Goal: Find specific page/section: Find specific page/section

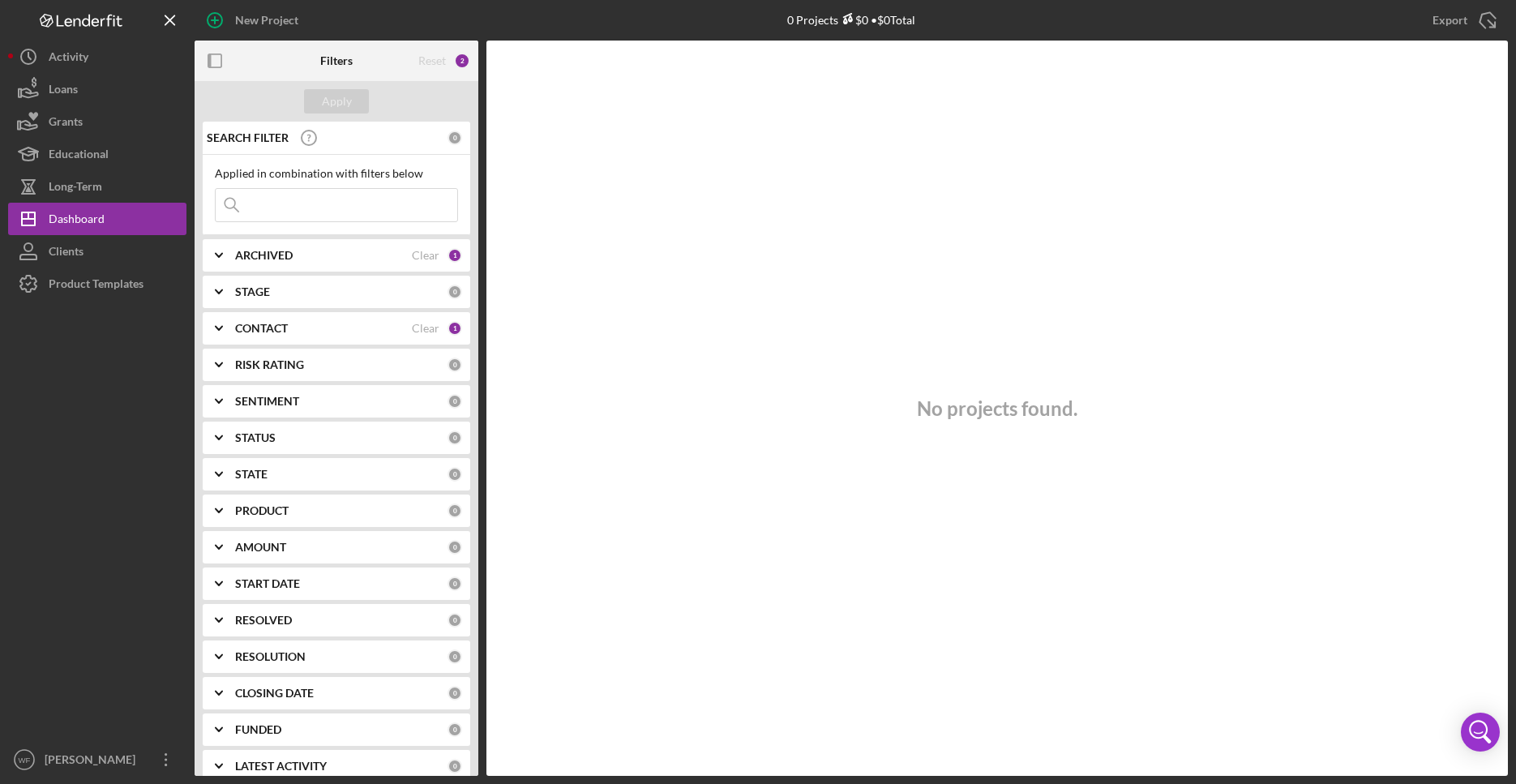
click at [267, 200] on input at bounding box center [337, 205] width 241 height 33
type input "monae"
click at [286, 294] on div "STAGE" at bounding box center [341, 292] width 213 height 13
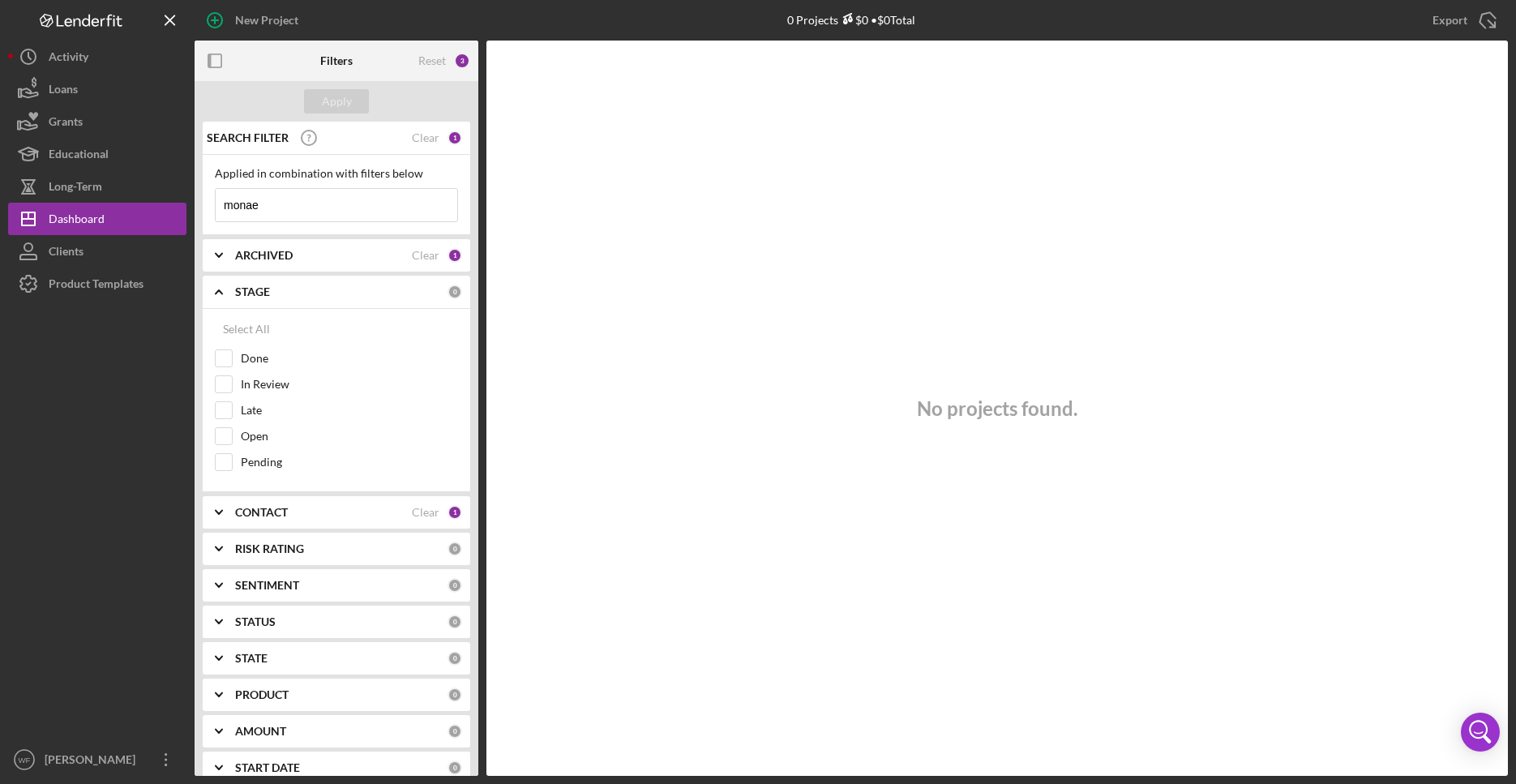
click at [269, 515] on b "CONTACT" at bounding box center [261, 513] width 53 height 13
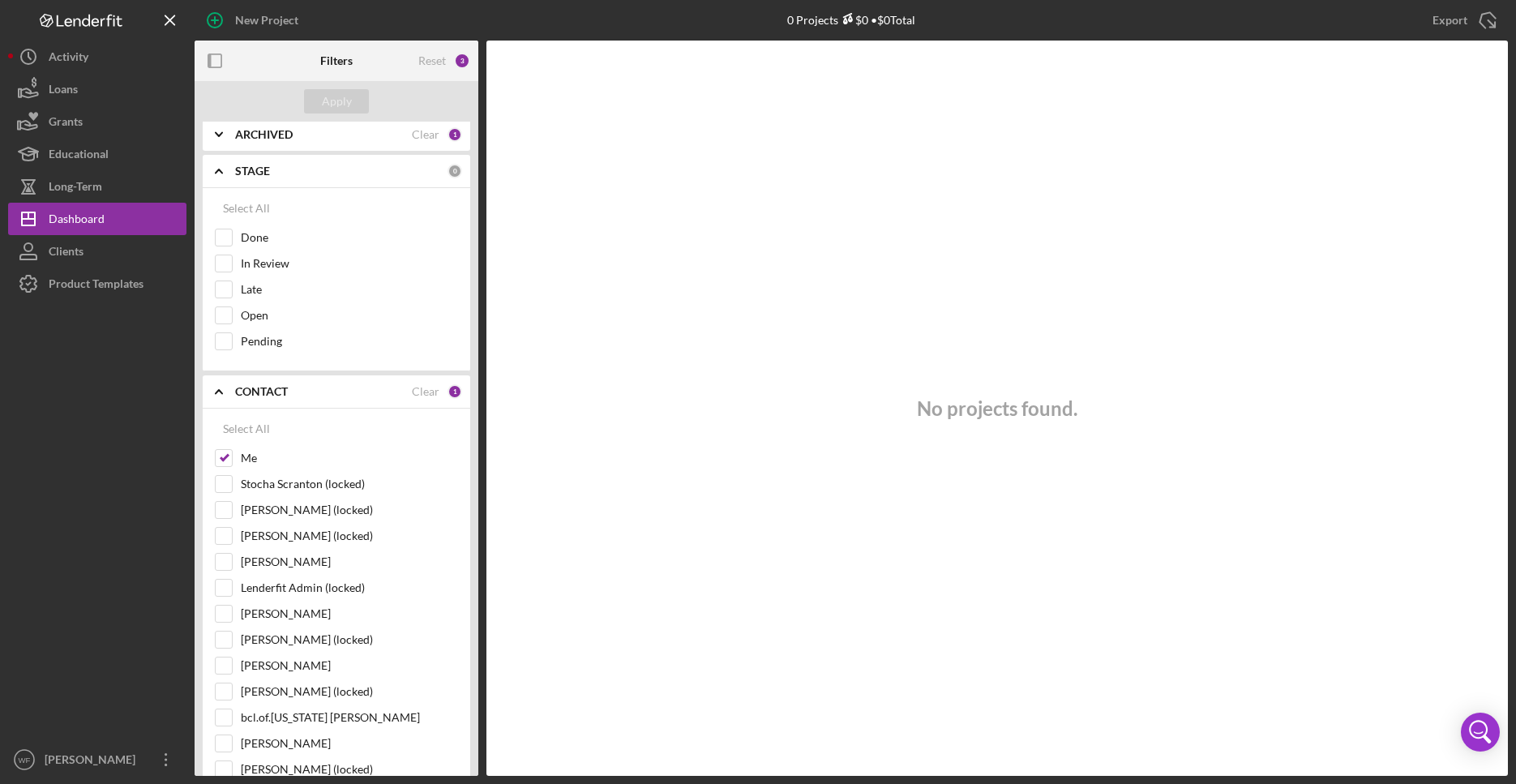
scroll to position [124, 0]
click at [252, 424] on div "Select All" at bounding box center [247, 425] width 47 height 33
checkbox input "true"
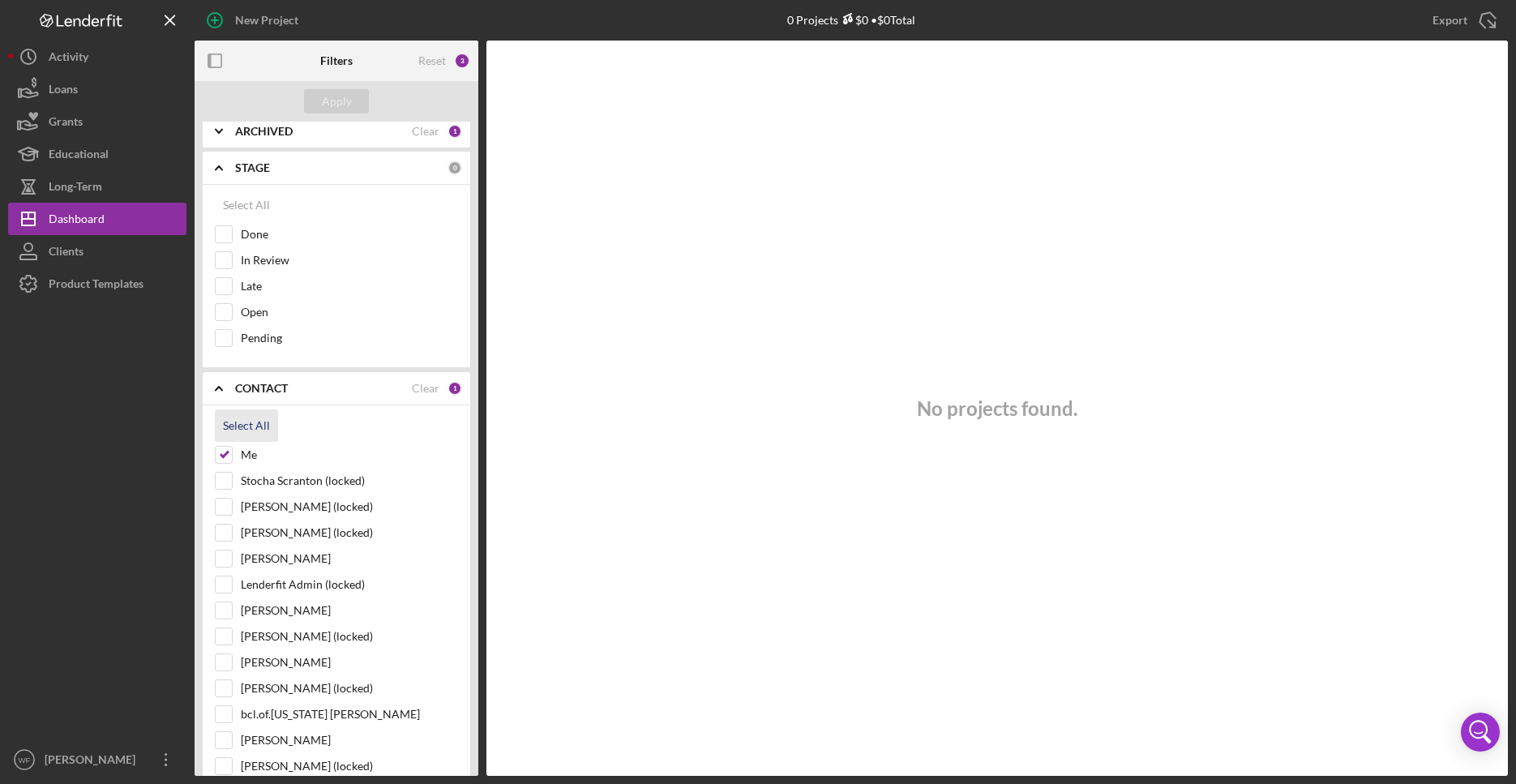
checkbox input "true"
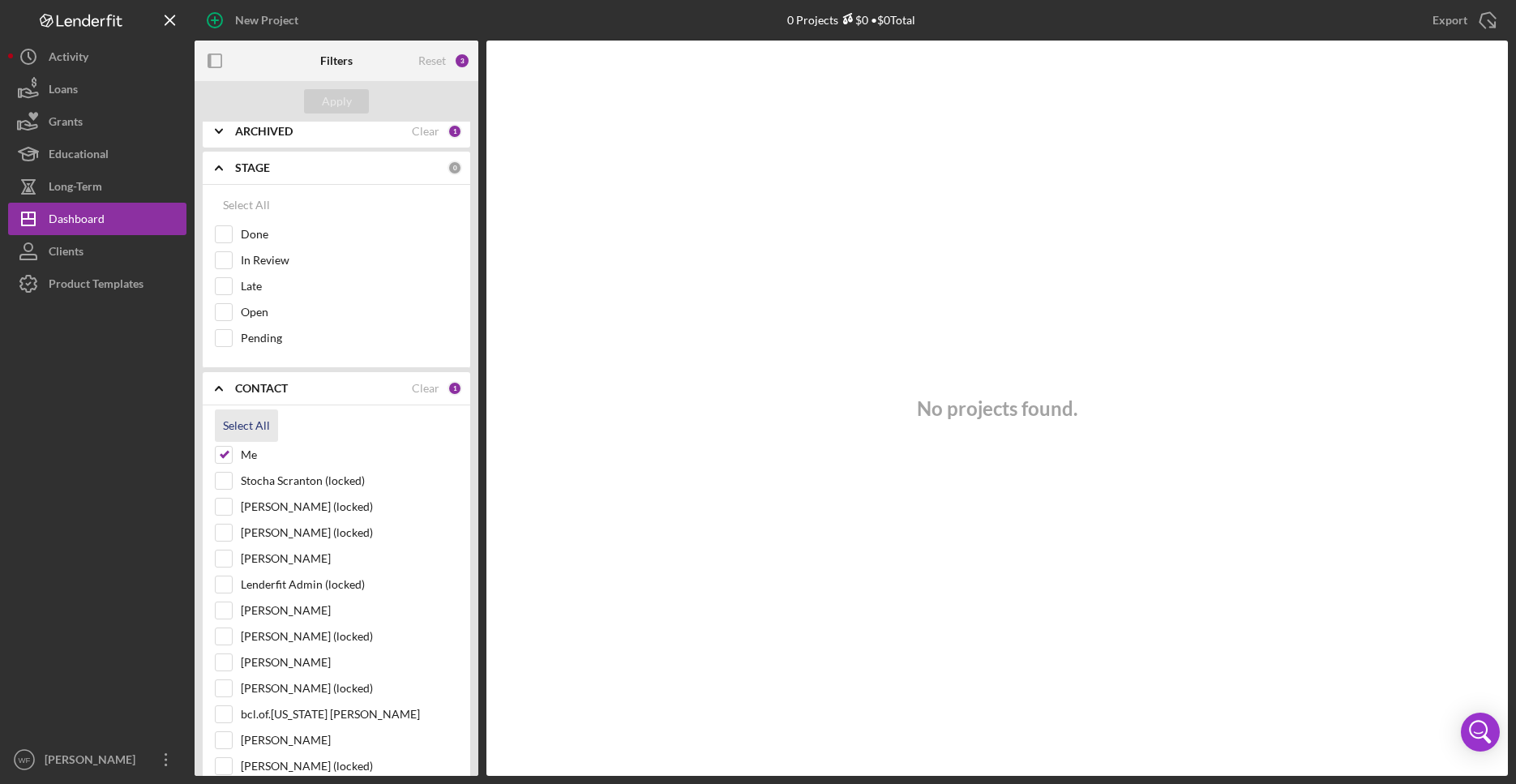
checkbox input "true"
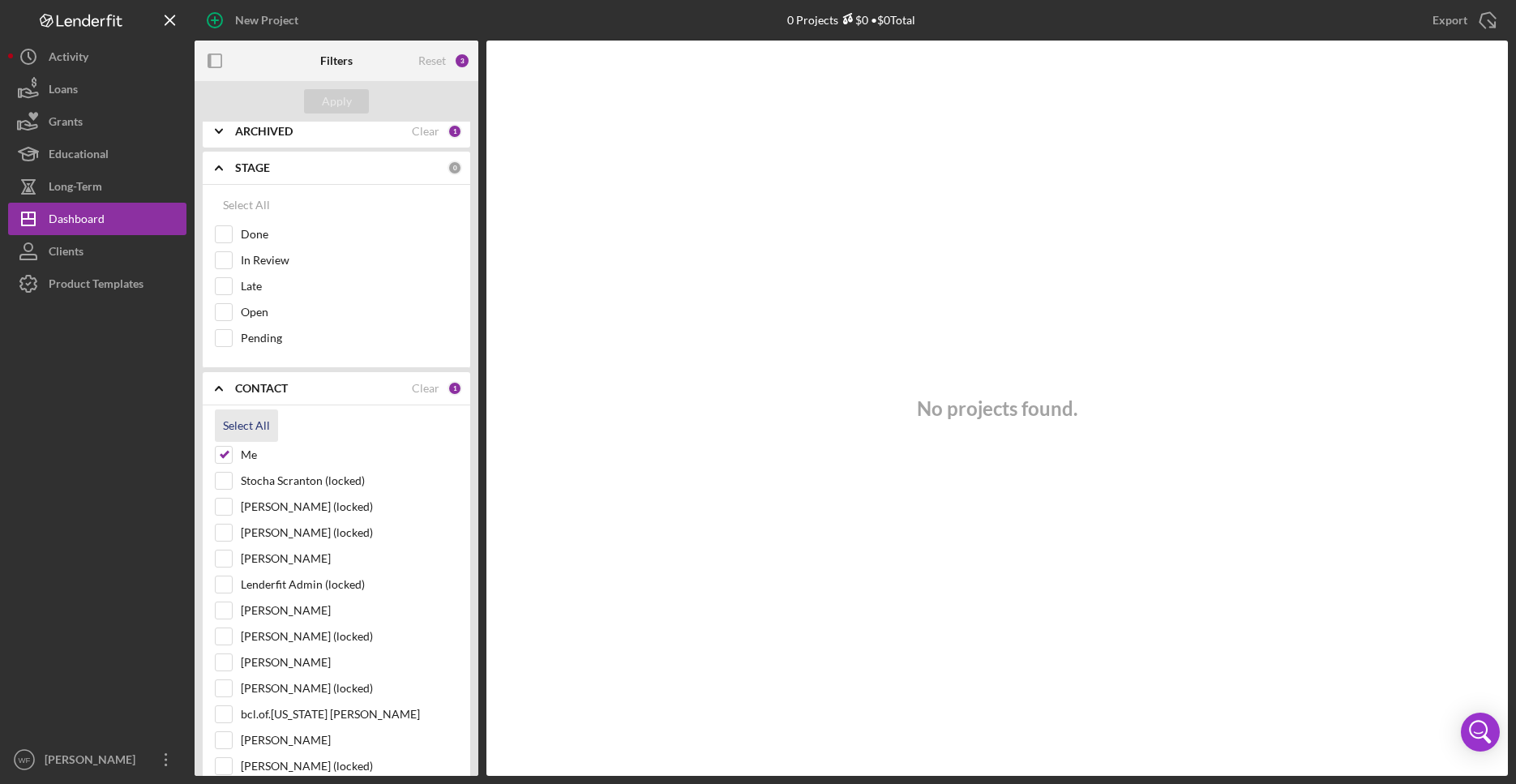
checkbox input "true"
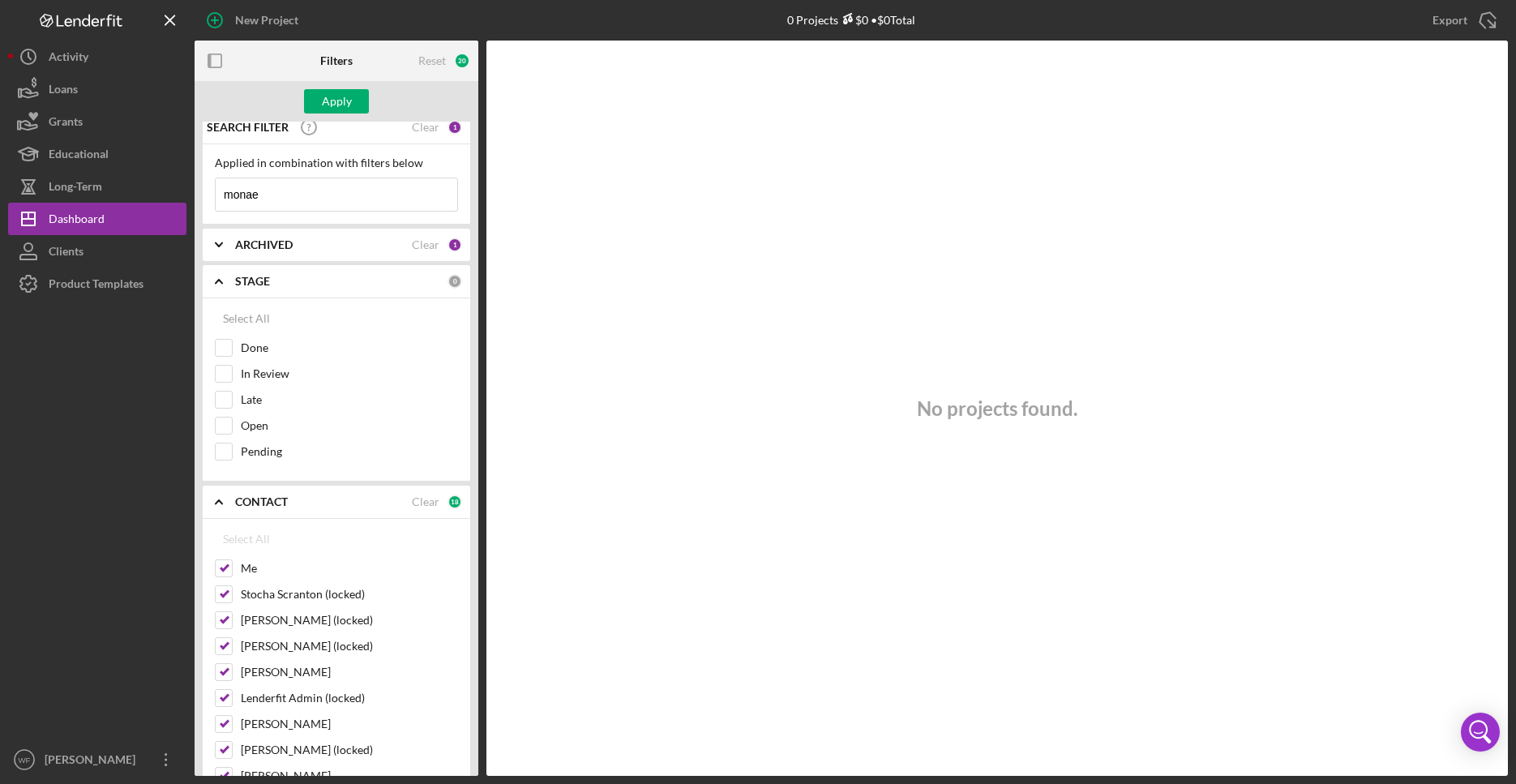
scroll to position [0, 0]
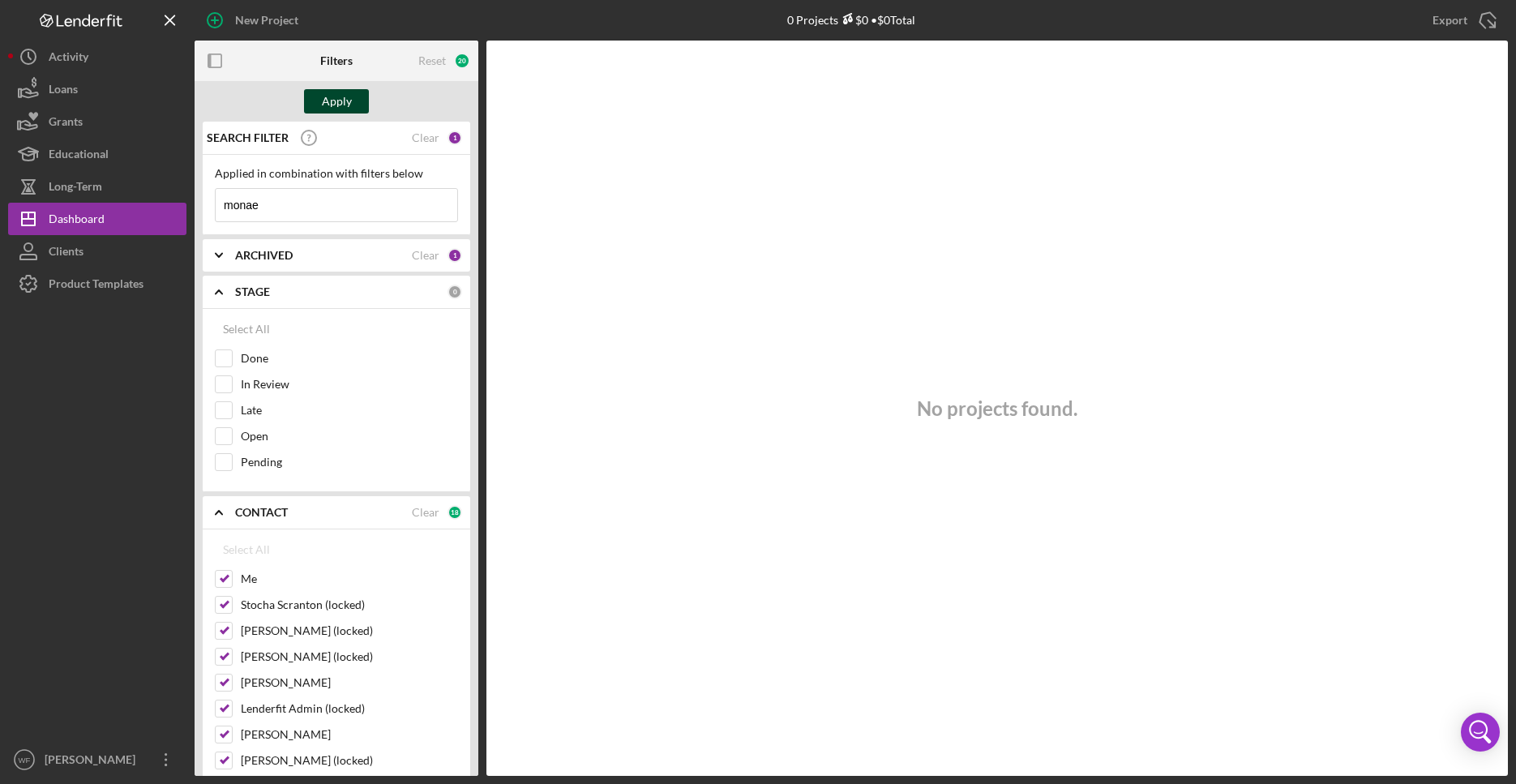
click at [340, 94] on div "Apply" at bounding box center [337, 101] width 30 height 24
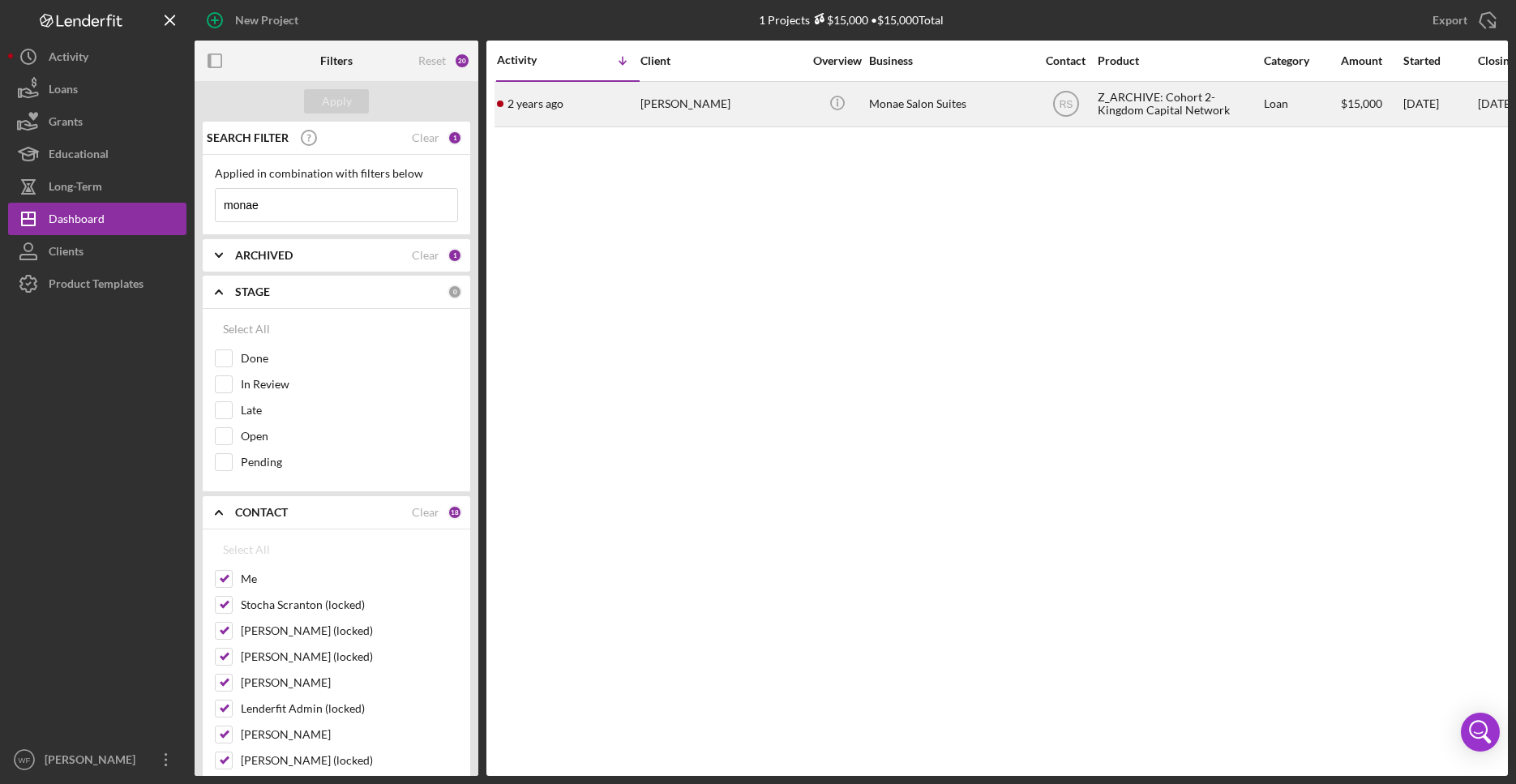
click at [675, 98] on div "[PERSON_NAME]" at bounding box center [721, 104] width 162 height 43
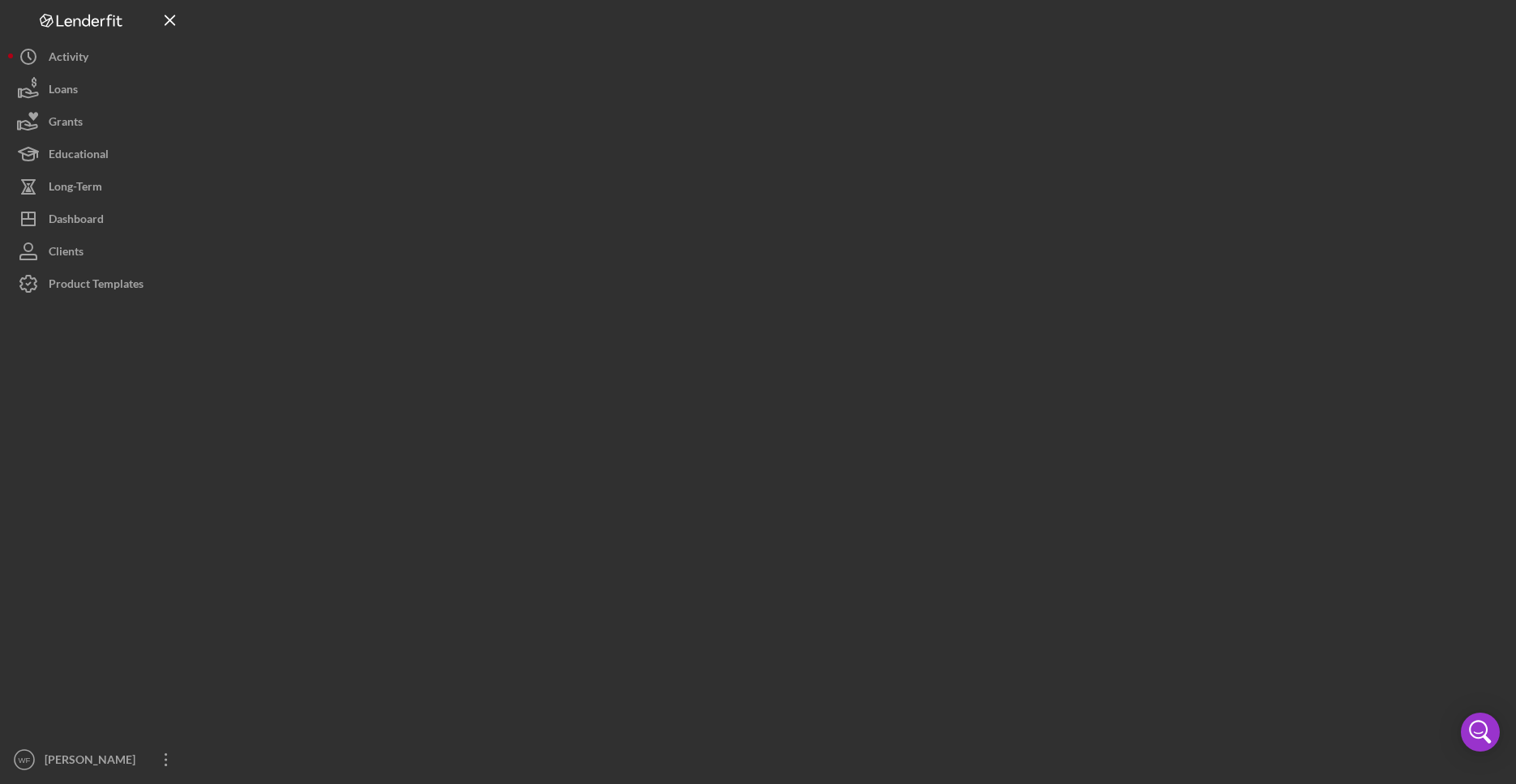
click at [675, 98] on div at bounding box center [852, 388] width 1314 height 776
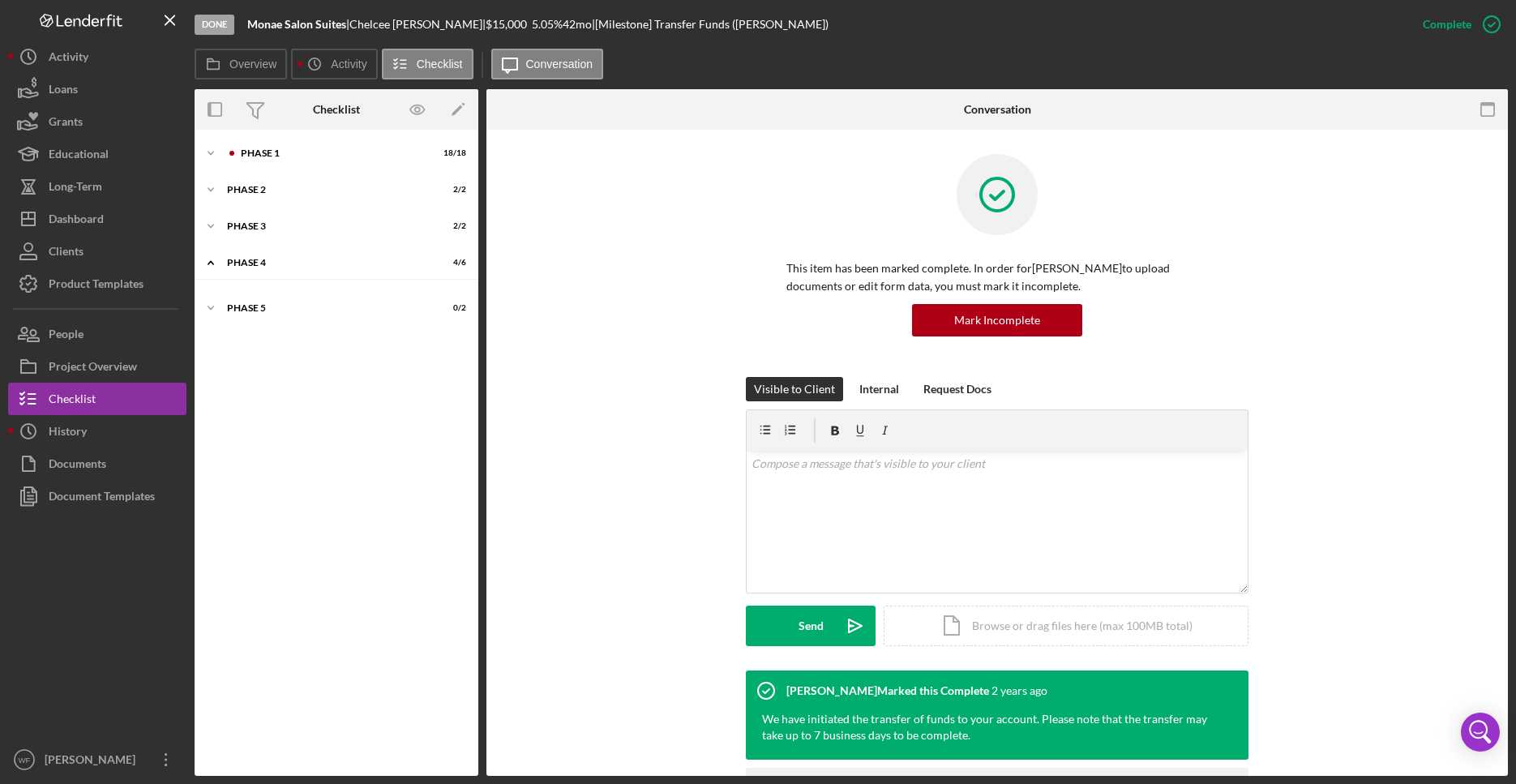
scroll to position [134, 0]
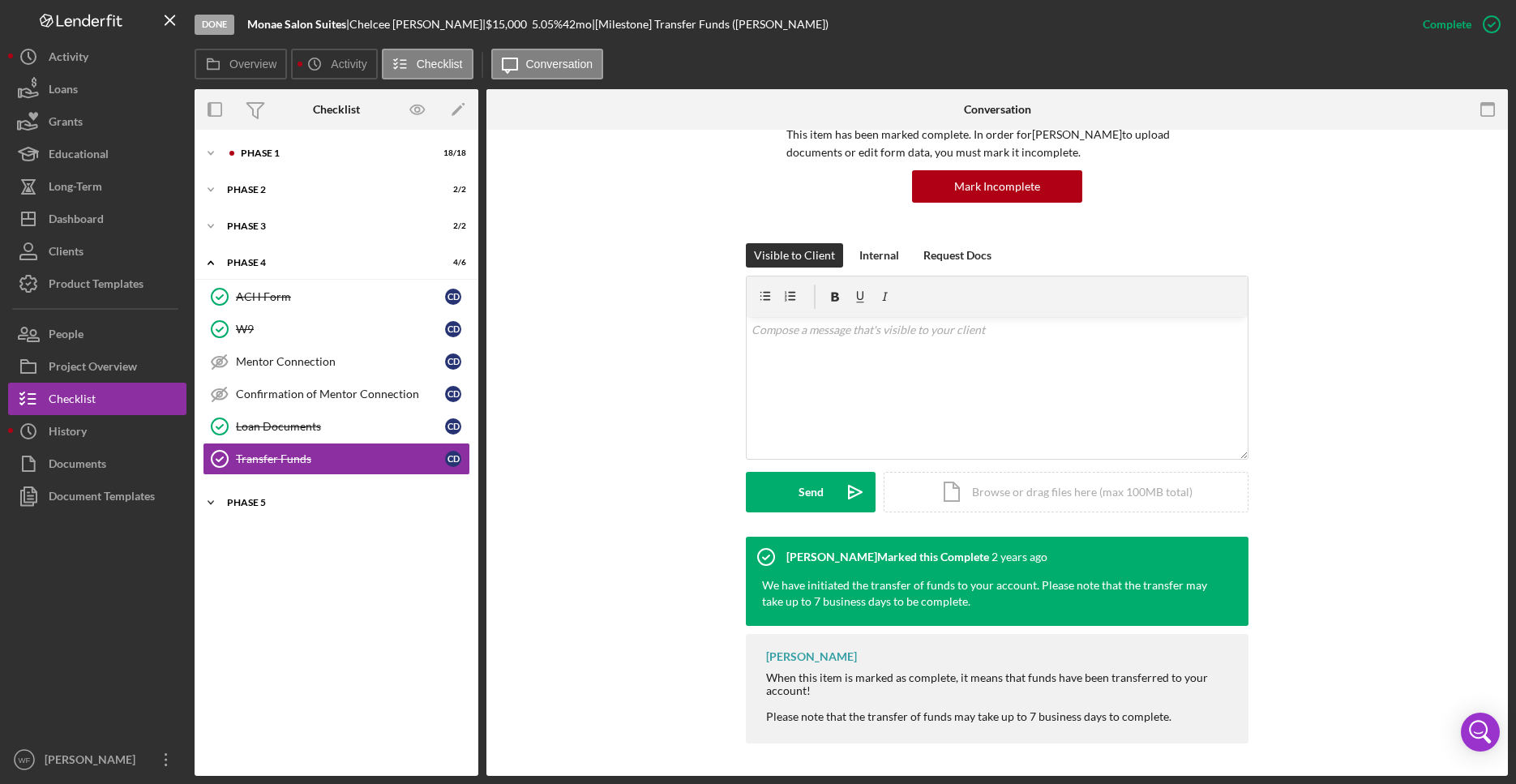
click at [291, 509] on div "Icon/Expander Phase 5 0 / 2" at bounding box center [337, 503] width 284 height 33
click at [262, 232] on div "Icon/Expander Phase 3 2 / 2" at bounding box center [337, 227] width 284 height 33
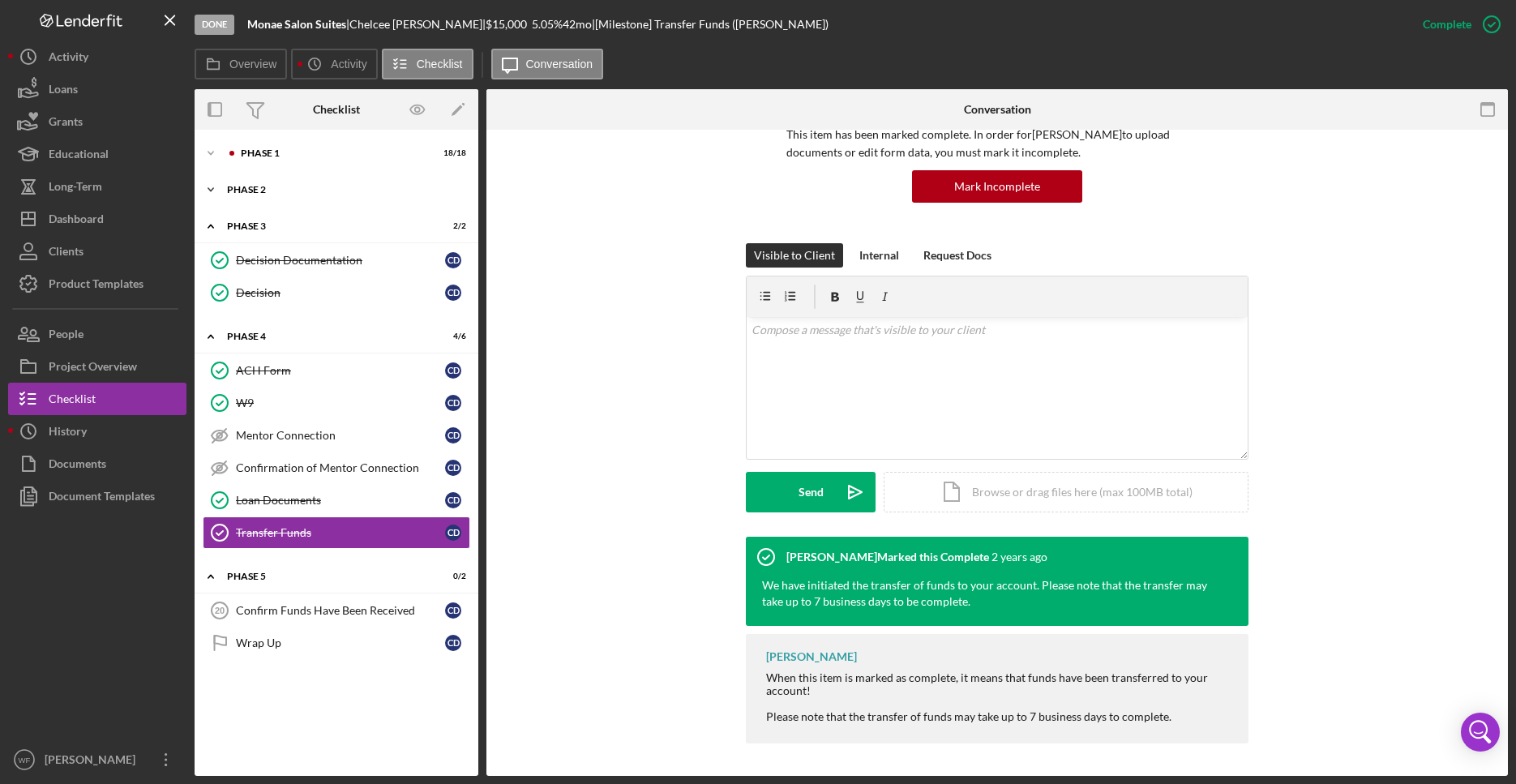
click at [282, 202] on div "Icon/Expander Phase 2 2 / 2" at bounding box center [337, 190] width 284 height 33
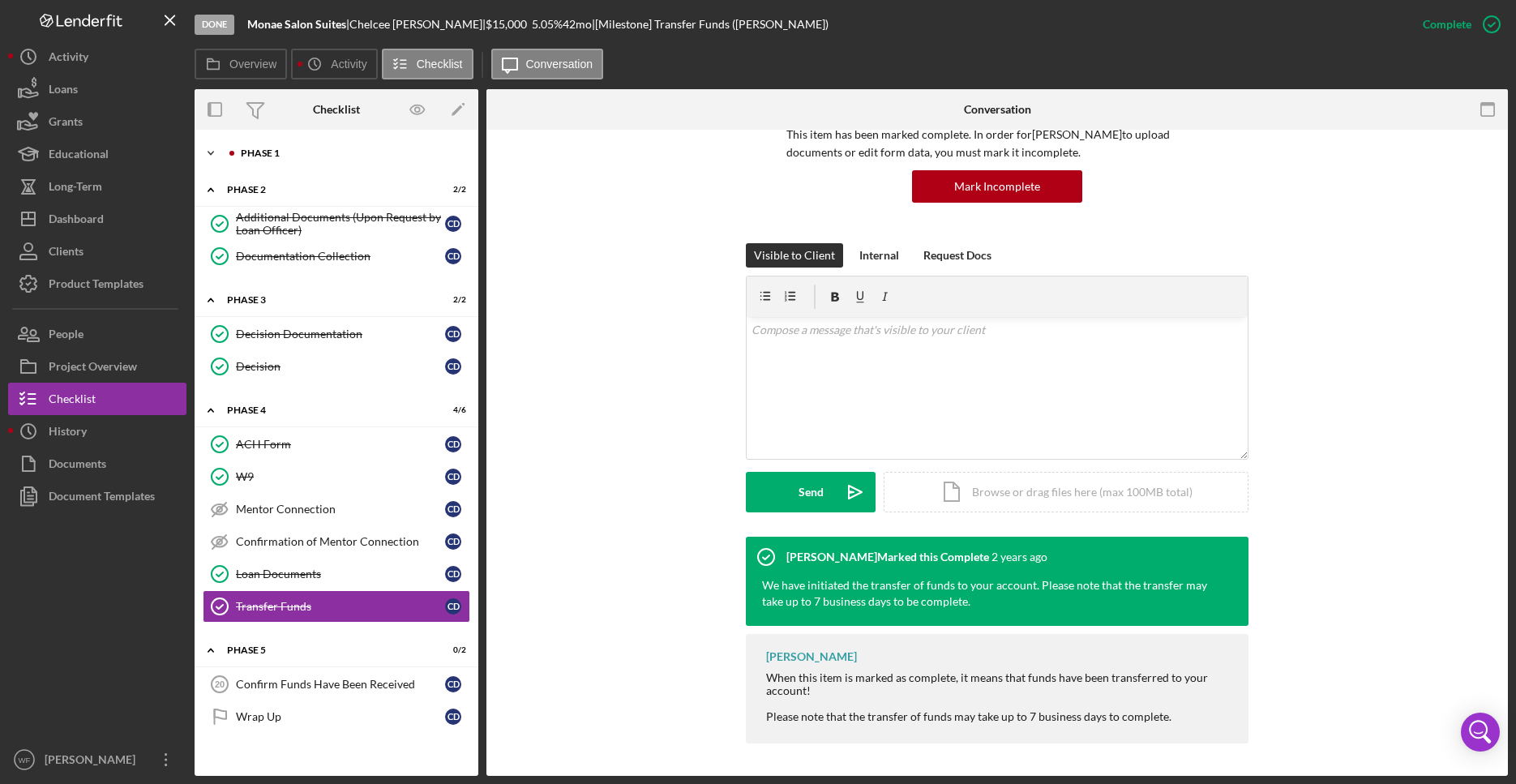
click at [278, 154] on div "Phase 1" at bounding box center [349, 153] width 218 height 10
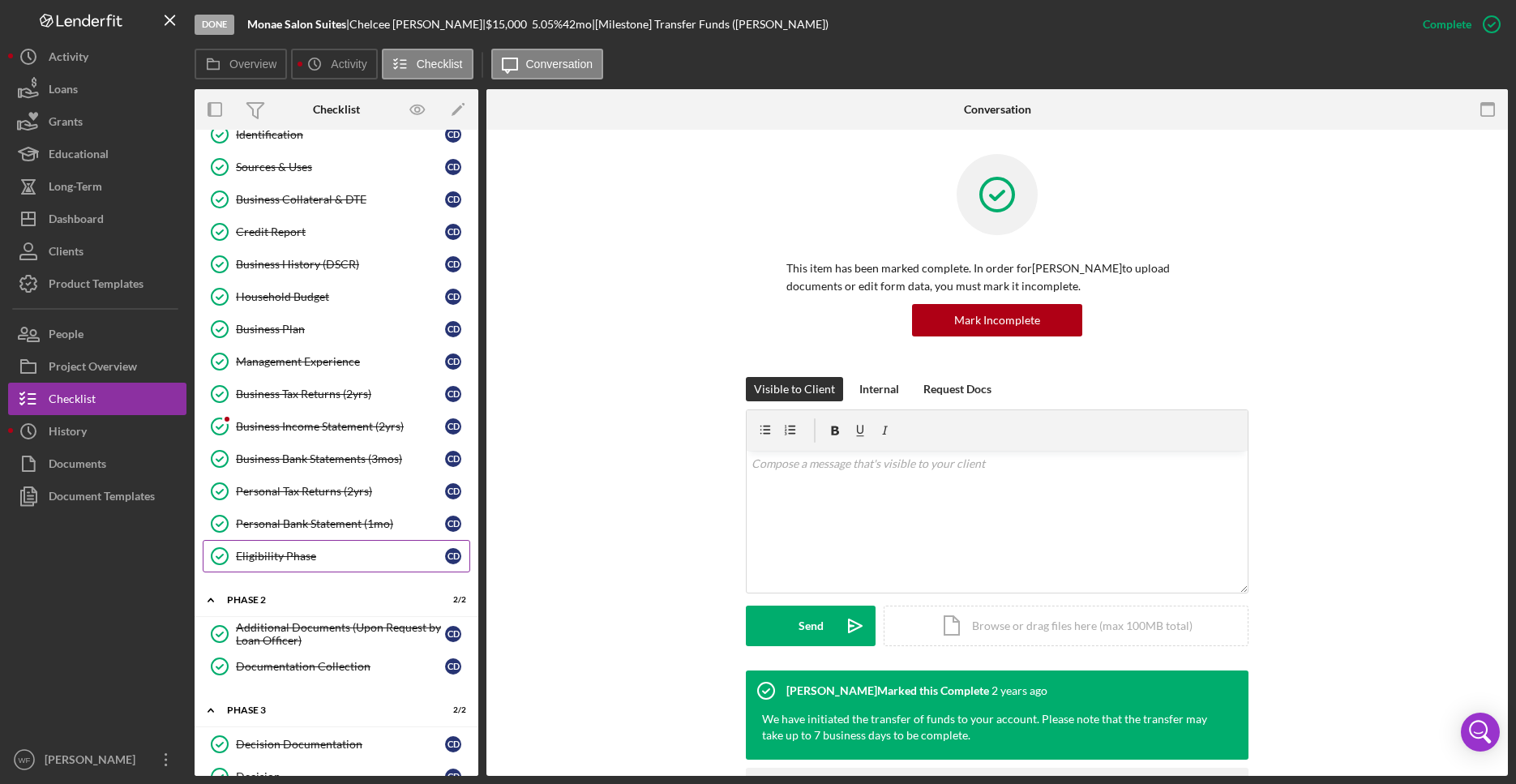
scroll to position [0, 0]
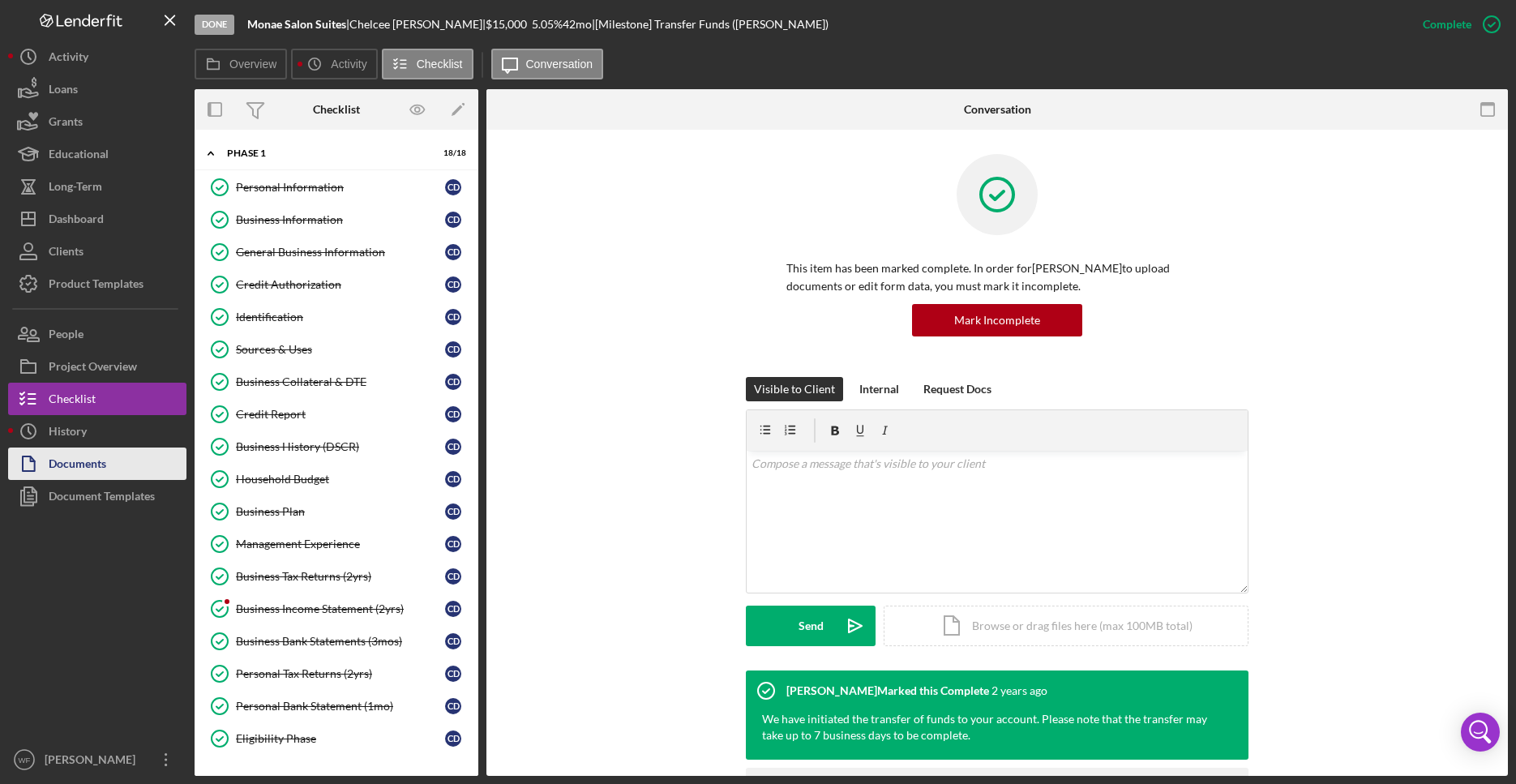
click at [141, 468] on button "Documents" at bounding box center [97, 464] width 178 height 33
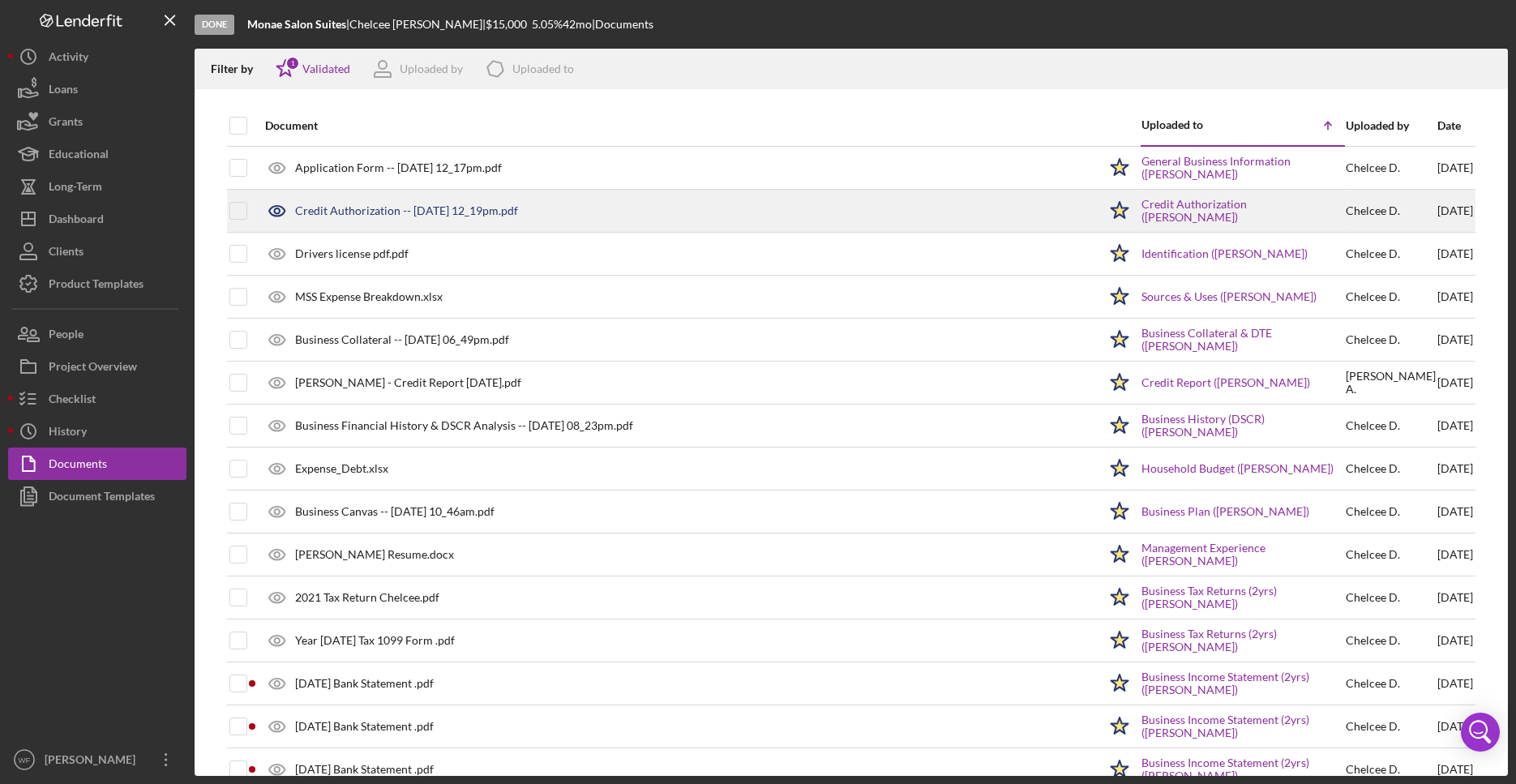
click at [368, 215] on div "Credit Authorization -- [DATE] 12_19pm.pdf" at bounding box center [407, 211] width 223 height 13
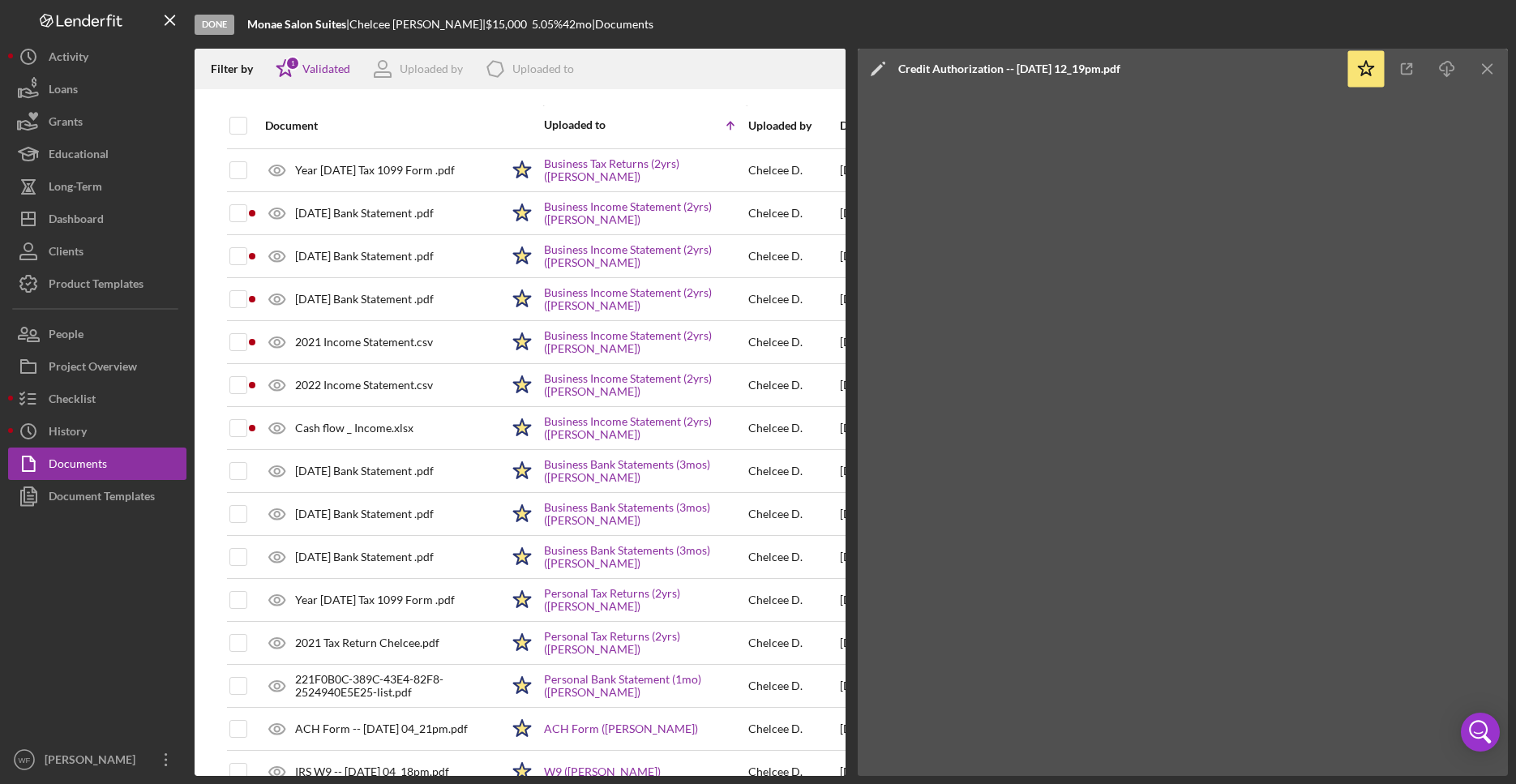
scroll to position [517, 0]
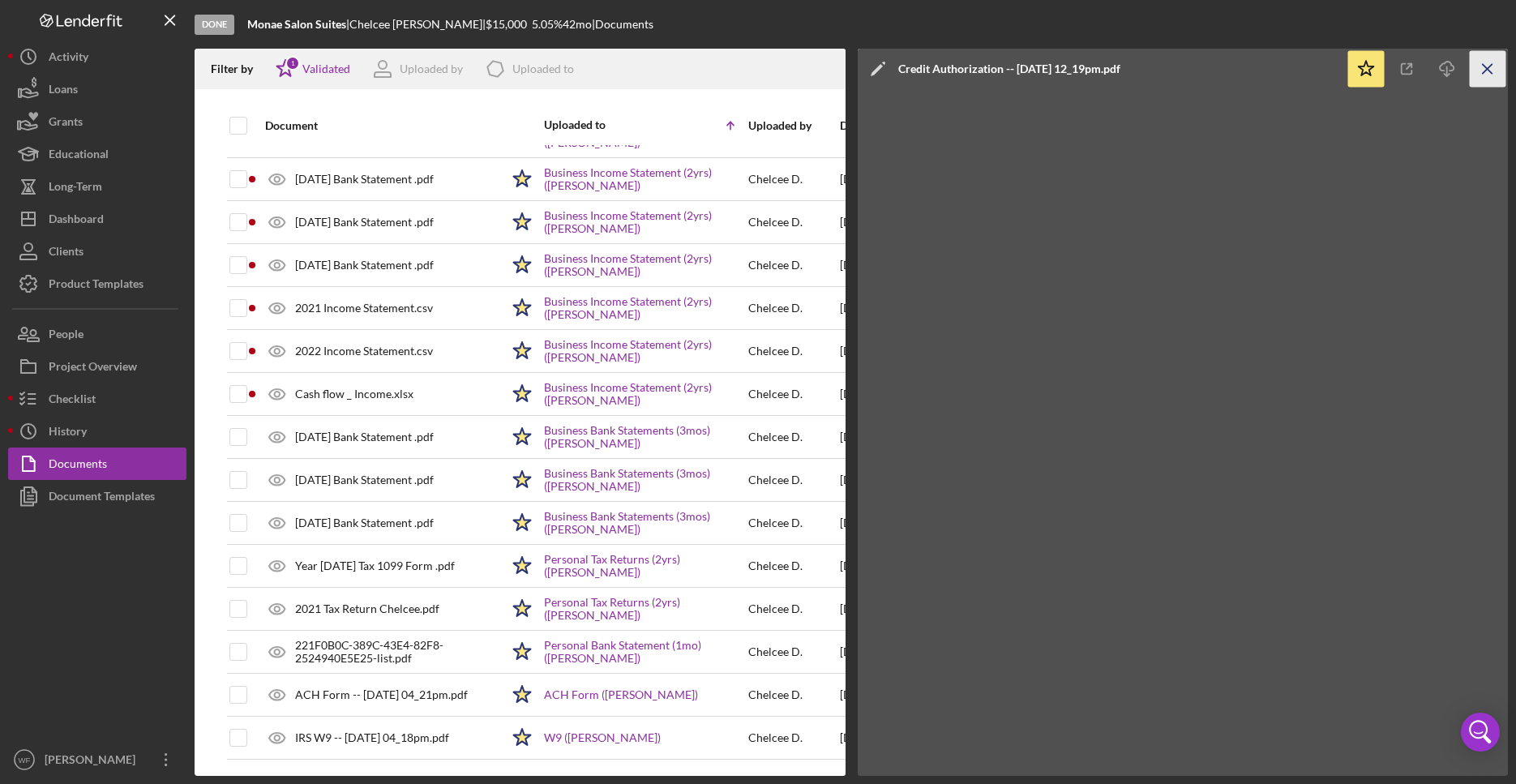
click at [1480, 62] on icon "Icon/Menu Close" at bounding box center [1488, 69] width 37 height 37
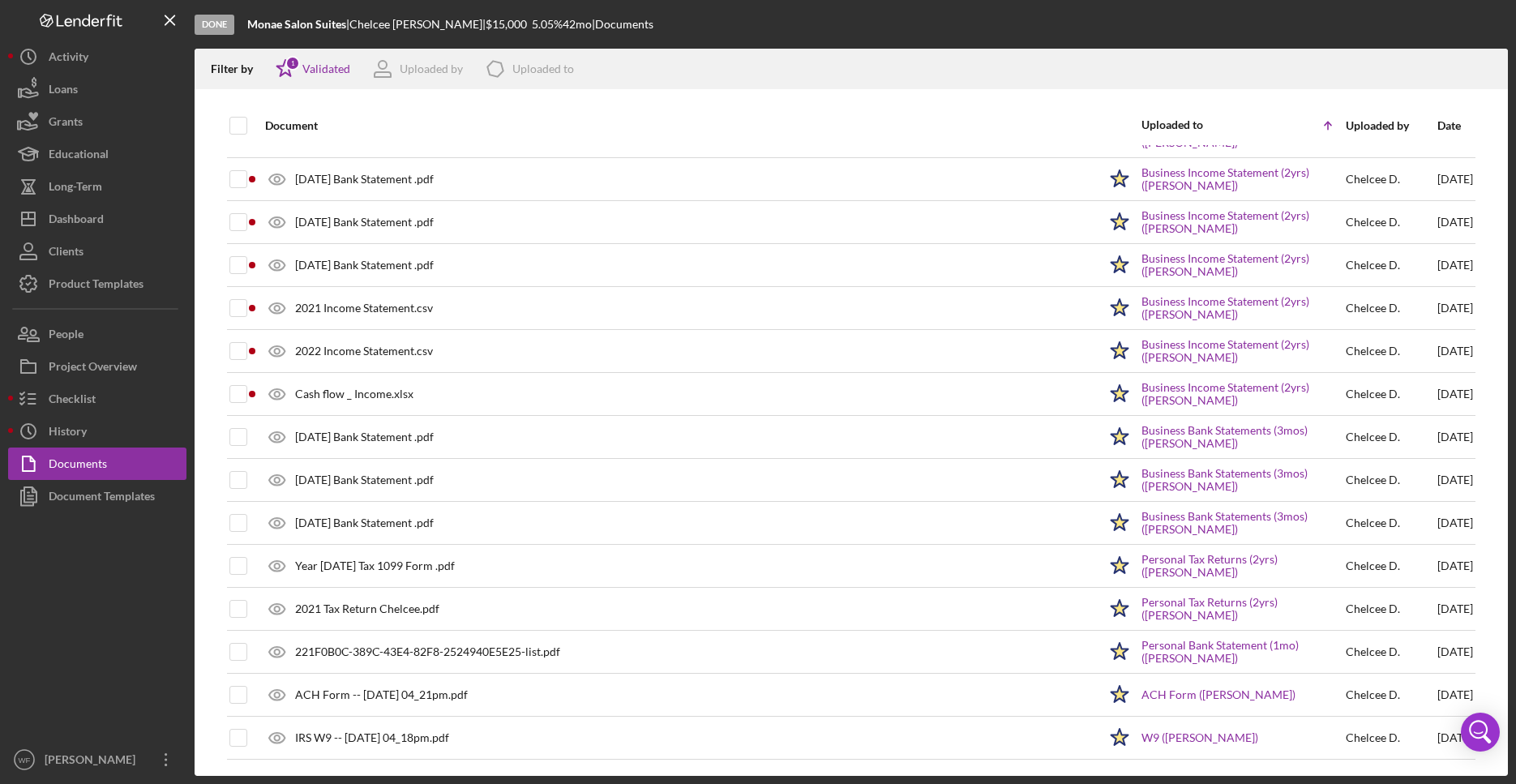
scroll to position [504, 0]
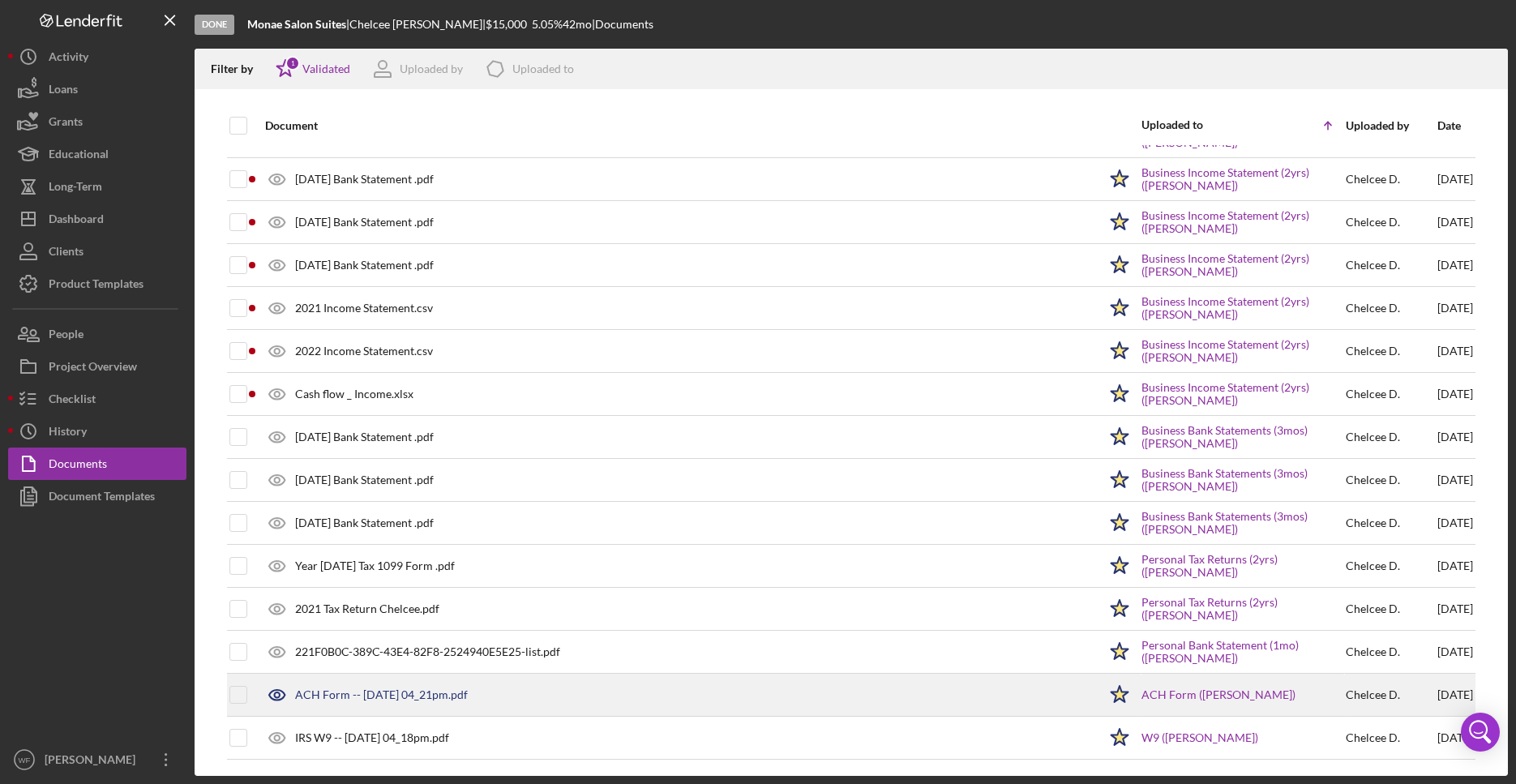
click at [366, 694] on div "ACH Form -- [DATE] 04_21pm.pdf" at bounding box center [381, 695] width 173 height 13
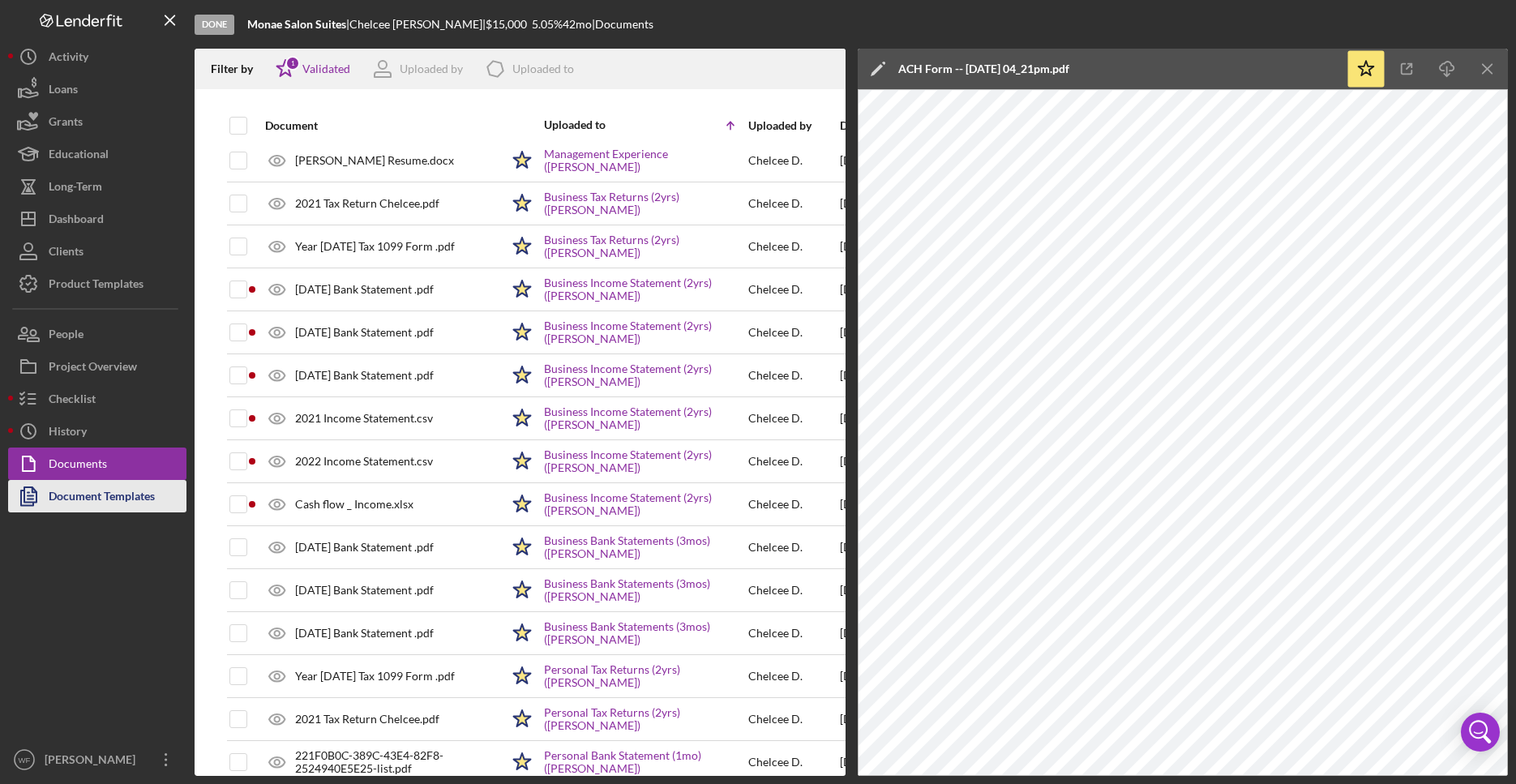
scroll to position [0, 0]
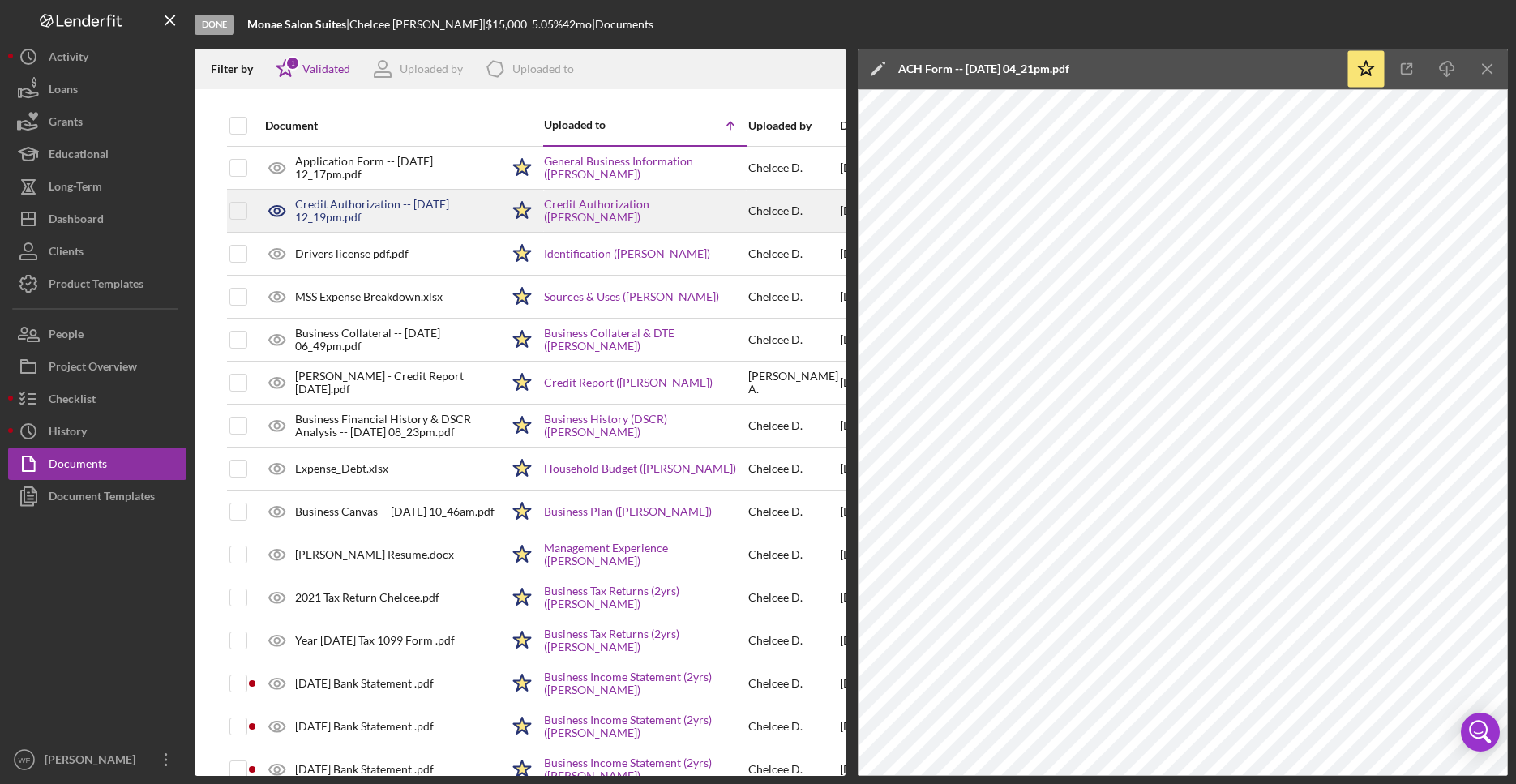
click at [353, 200] on div "Credit Authorization -- [DATE] 12_19pm.pdf" at bounding box center [398, 211] width 205 height 26
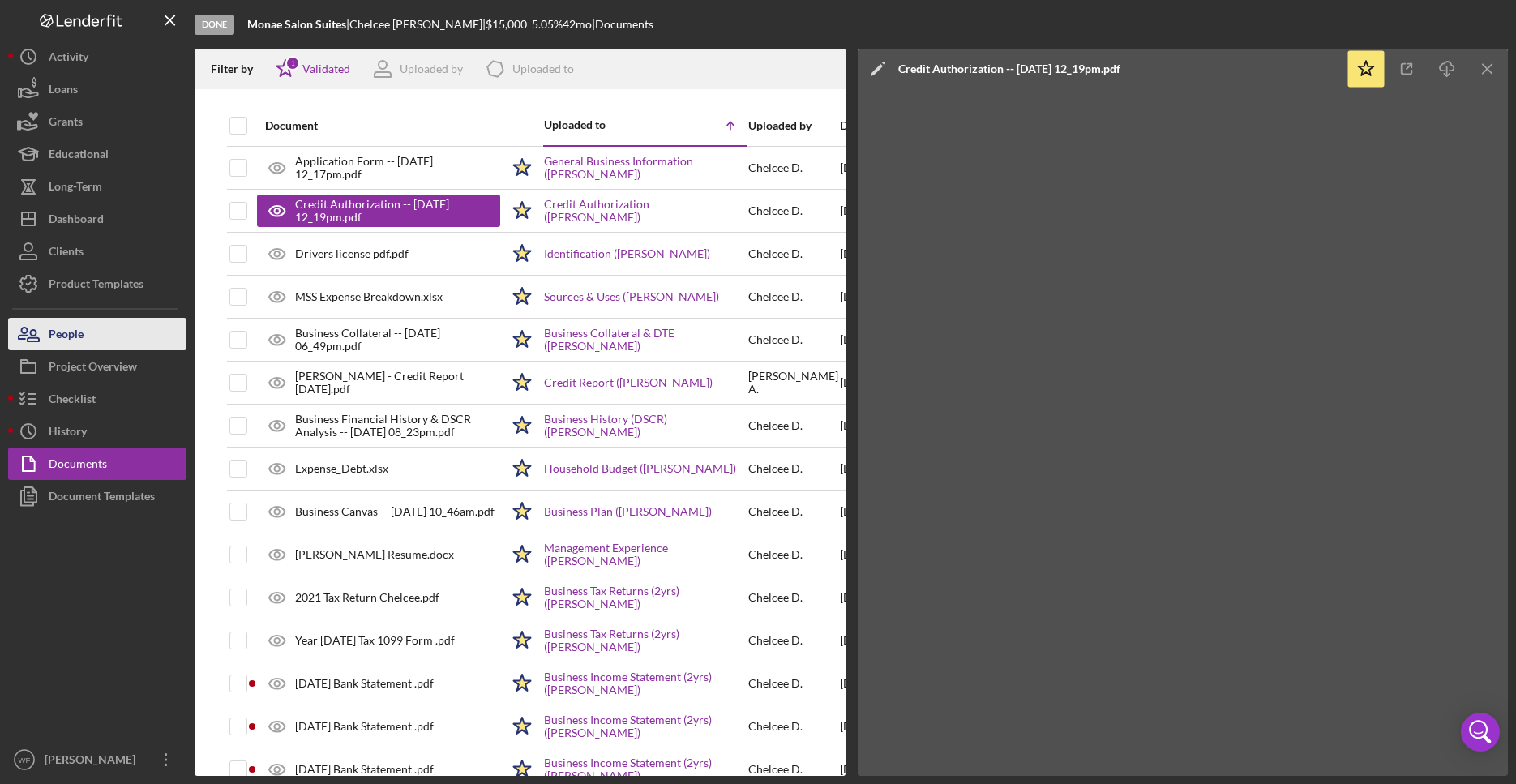
click at [65, 337] on div "People" at bounding box center [66, 336] width 35 height 37
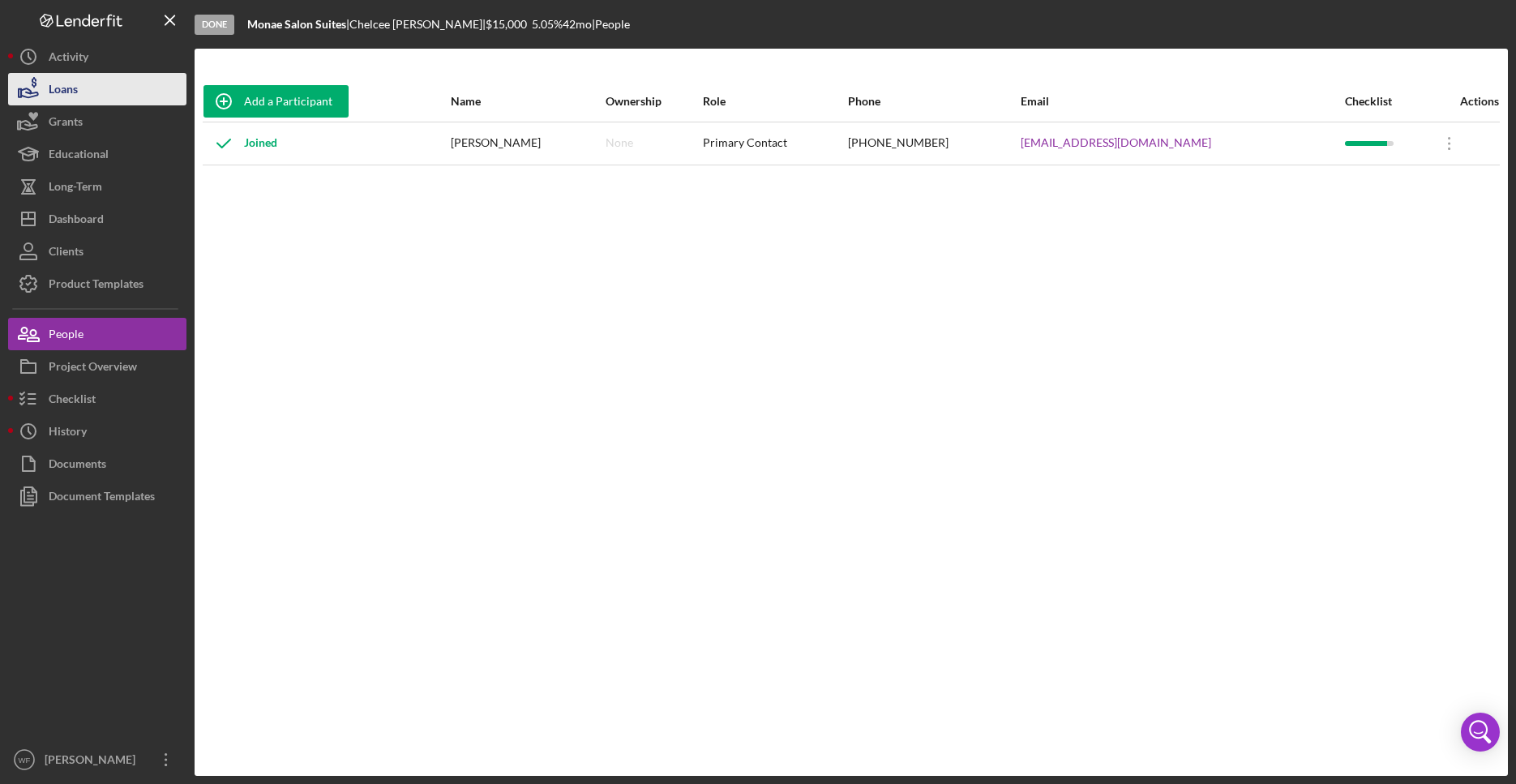
click at [99, 95] on button "Loans" at bounding box center [97, 90] width 178 height 33
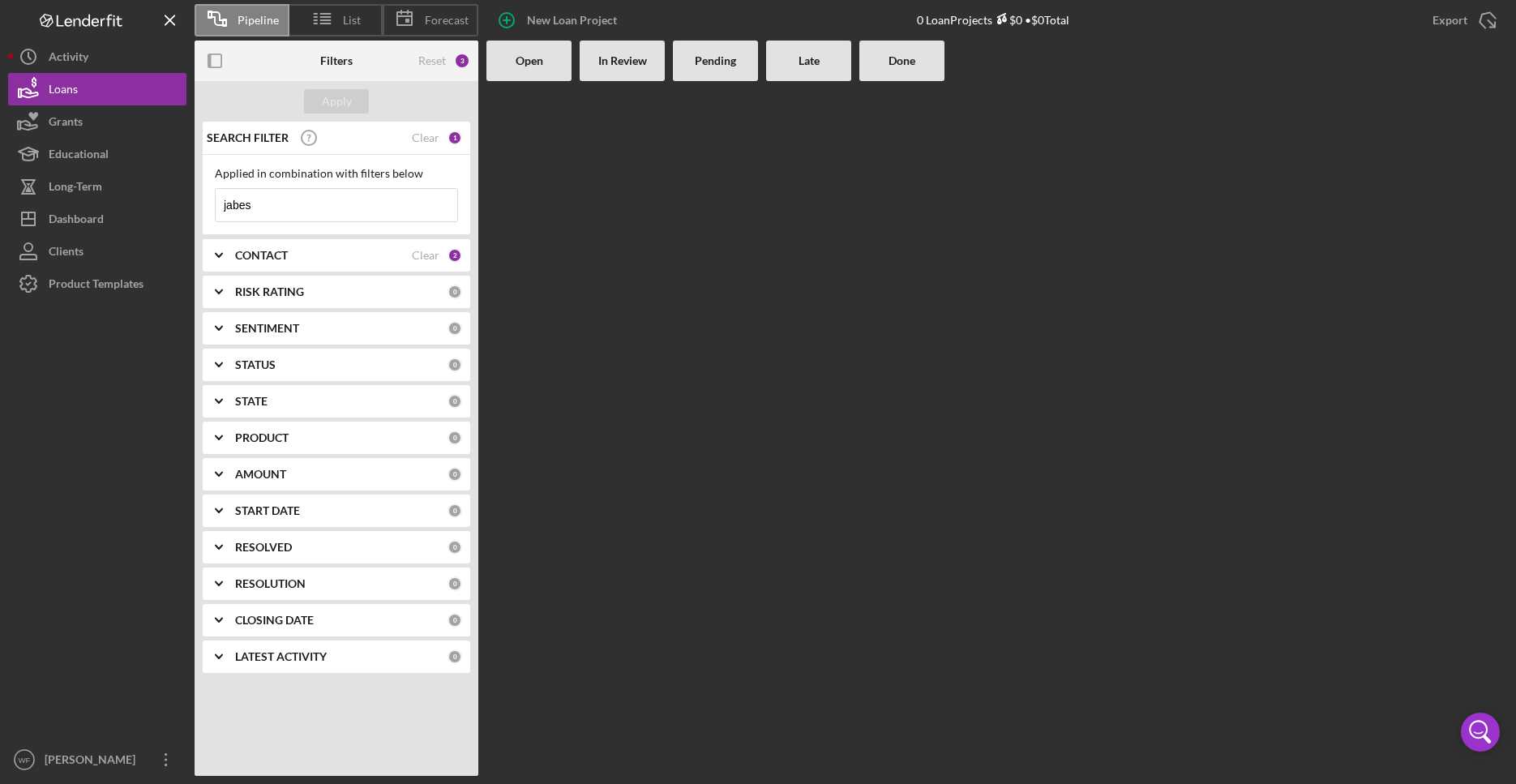
drag, startPoint x: 334, startPoint y: 209, endPoint x: -170, endPoint y: 174, distance: 505.2
click at [216, 189] on input "jabes" at bounding box center [337, 205] width 241 height 33
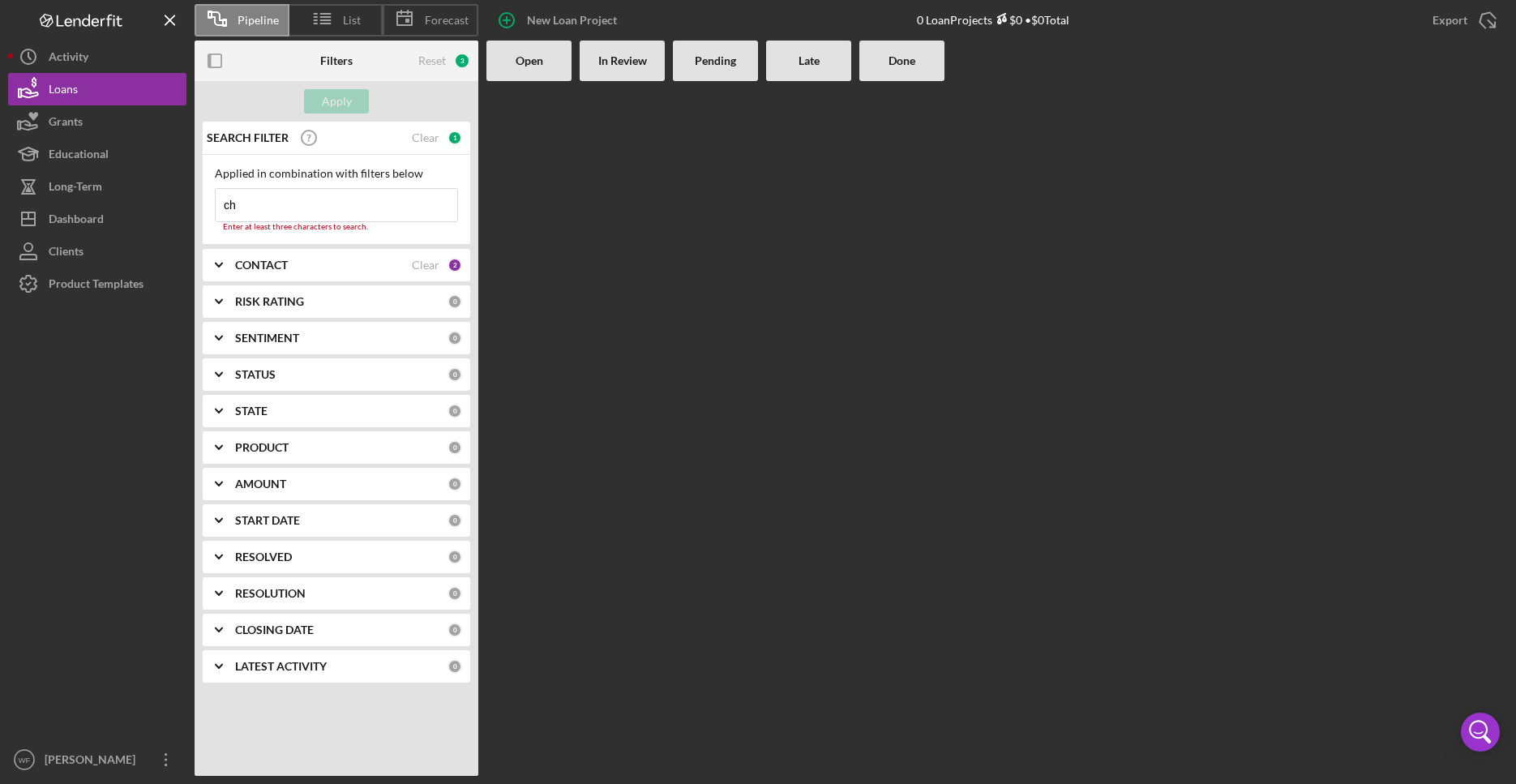
type input "c"
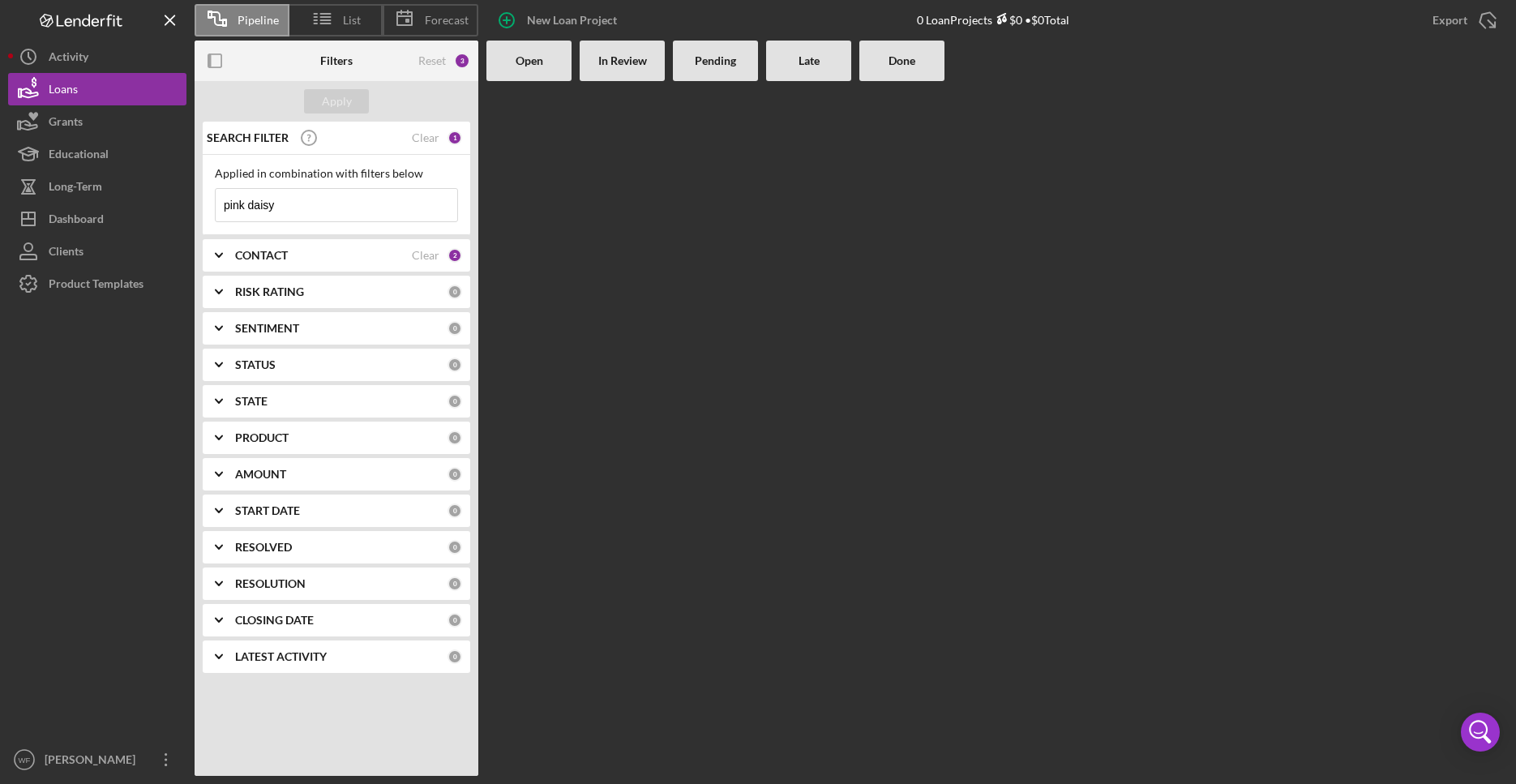
type input "pink daisy"
click at [313, 262] on div "CONTACT Clear 2" at bounding box center [348, 255] width 227 height 15
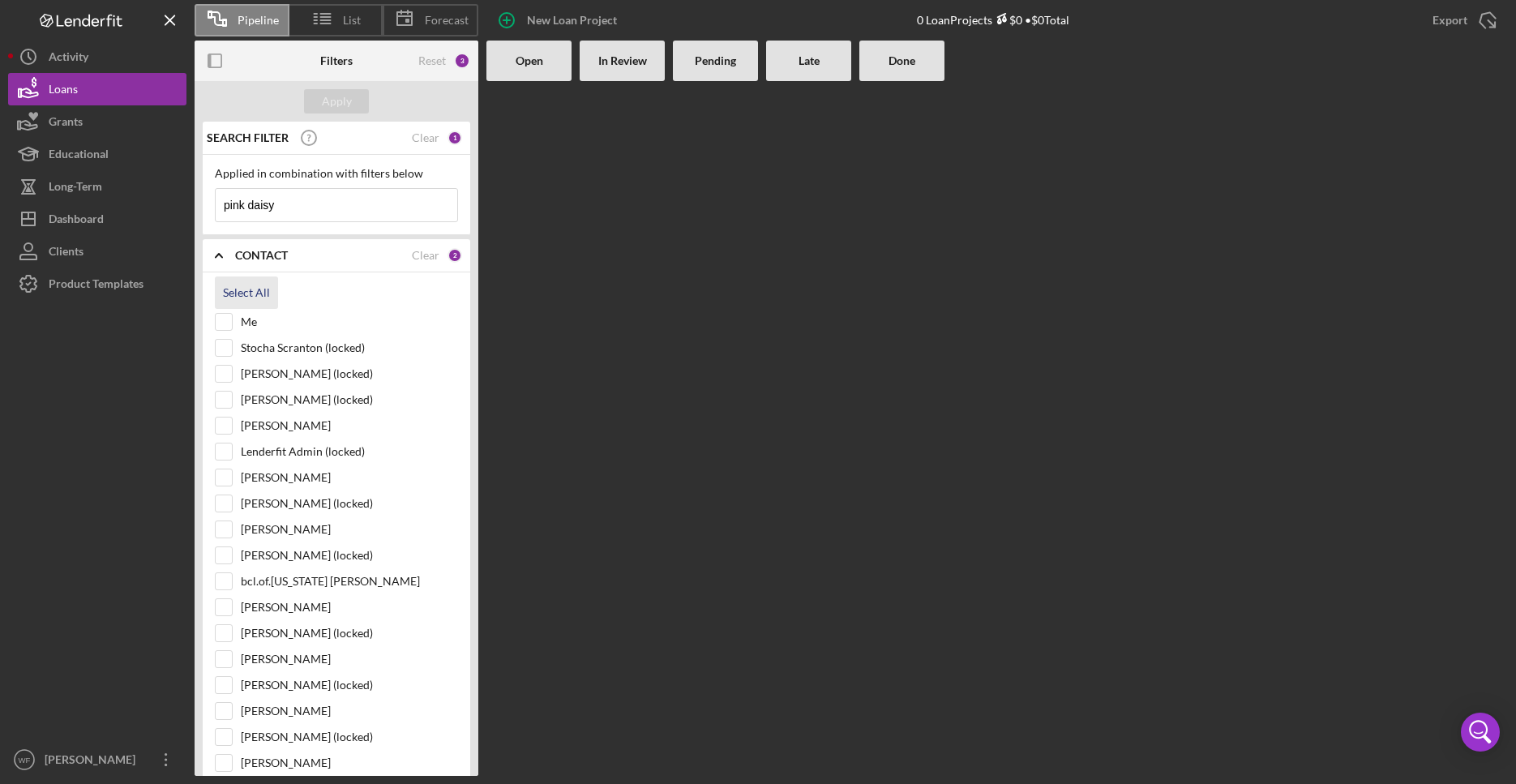
click at [249, 293] on div "Select All" at bounding box center [247, 293] width 47 height 33
checkbox input "true"
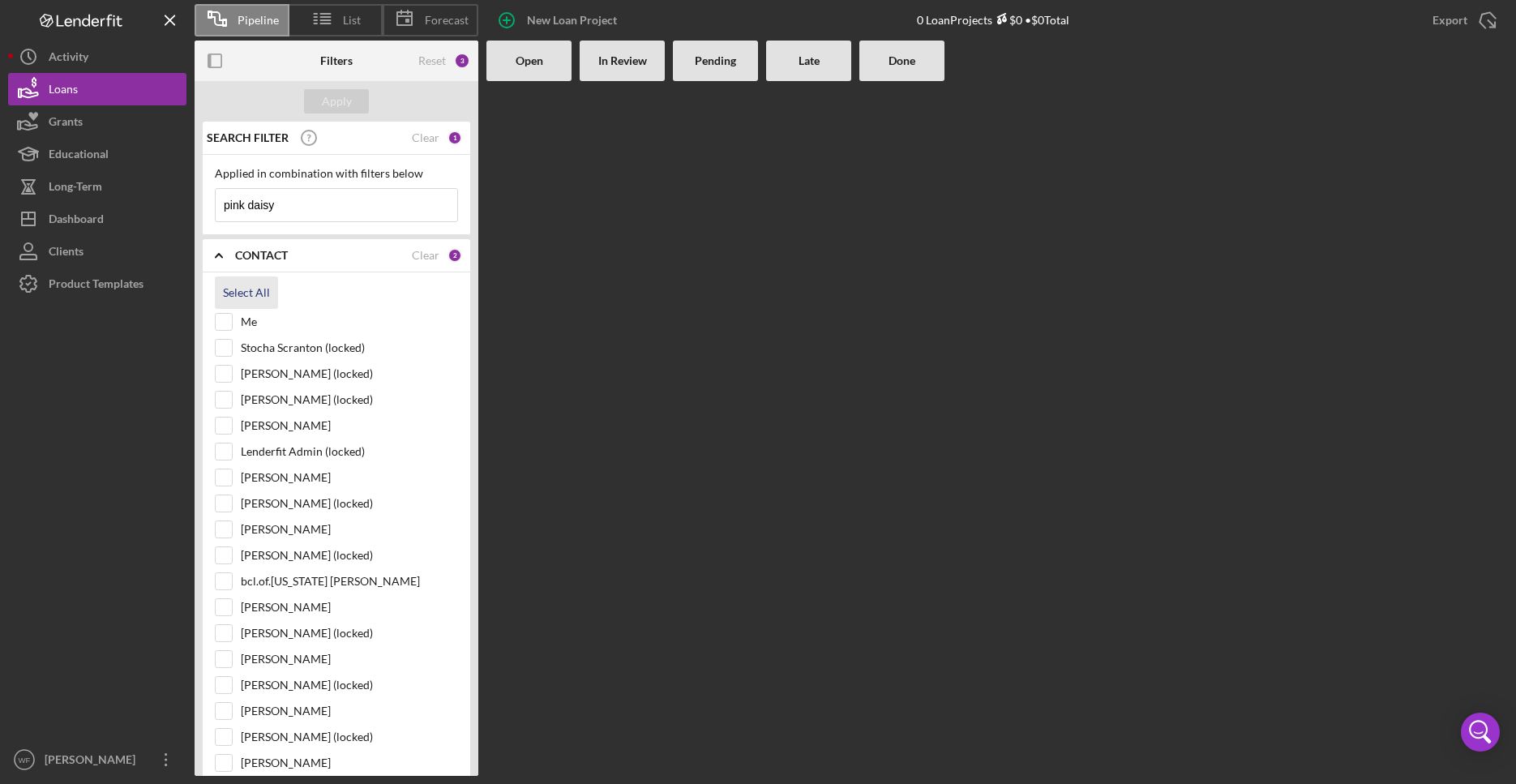
checkbox input "true"
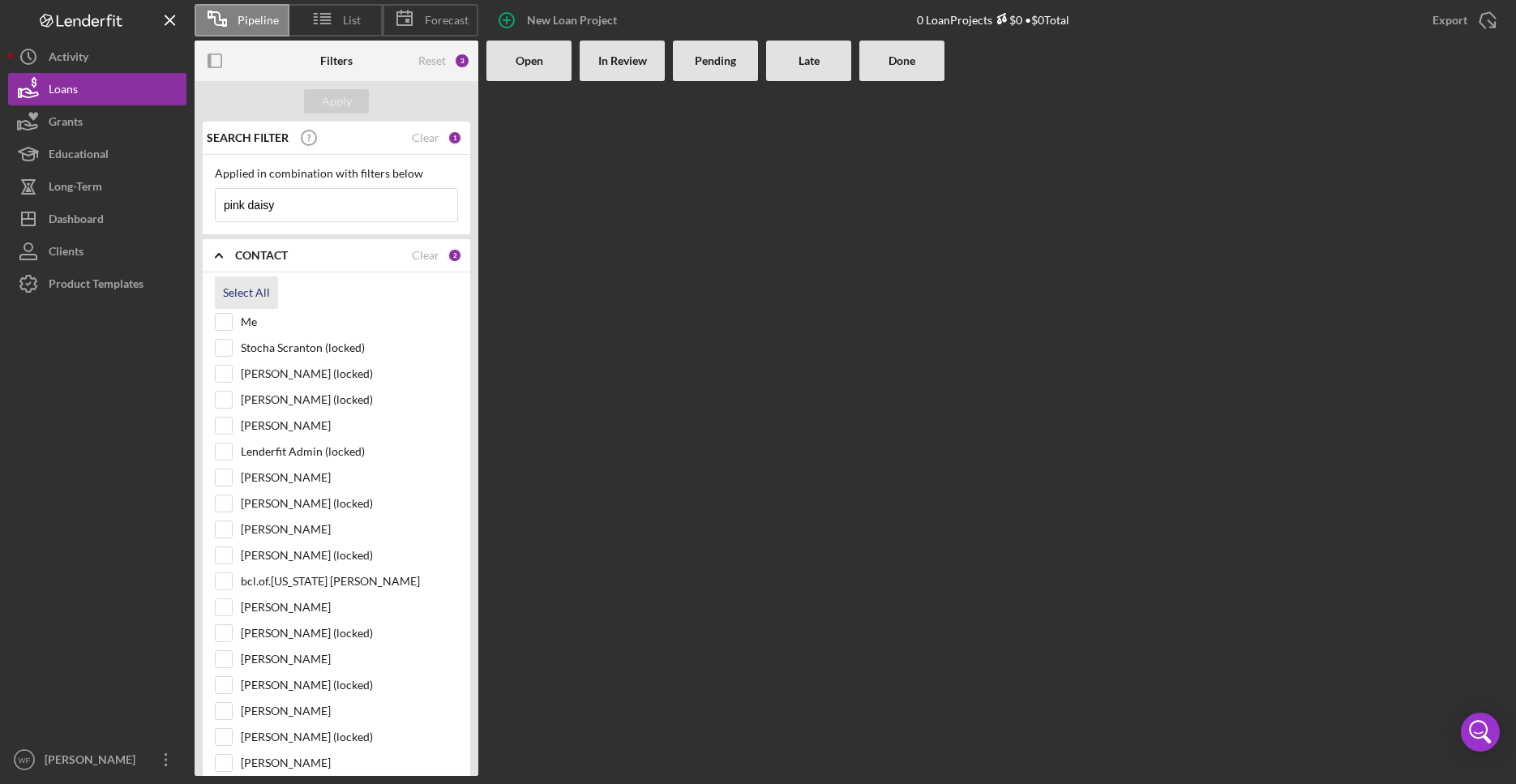
checkbox input "true"
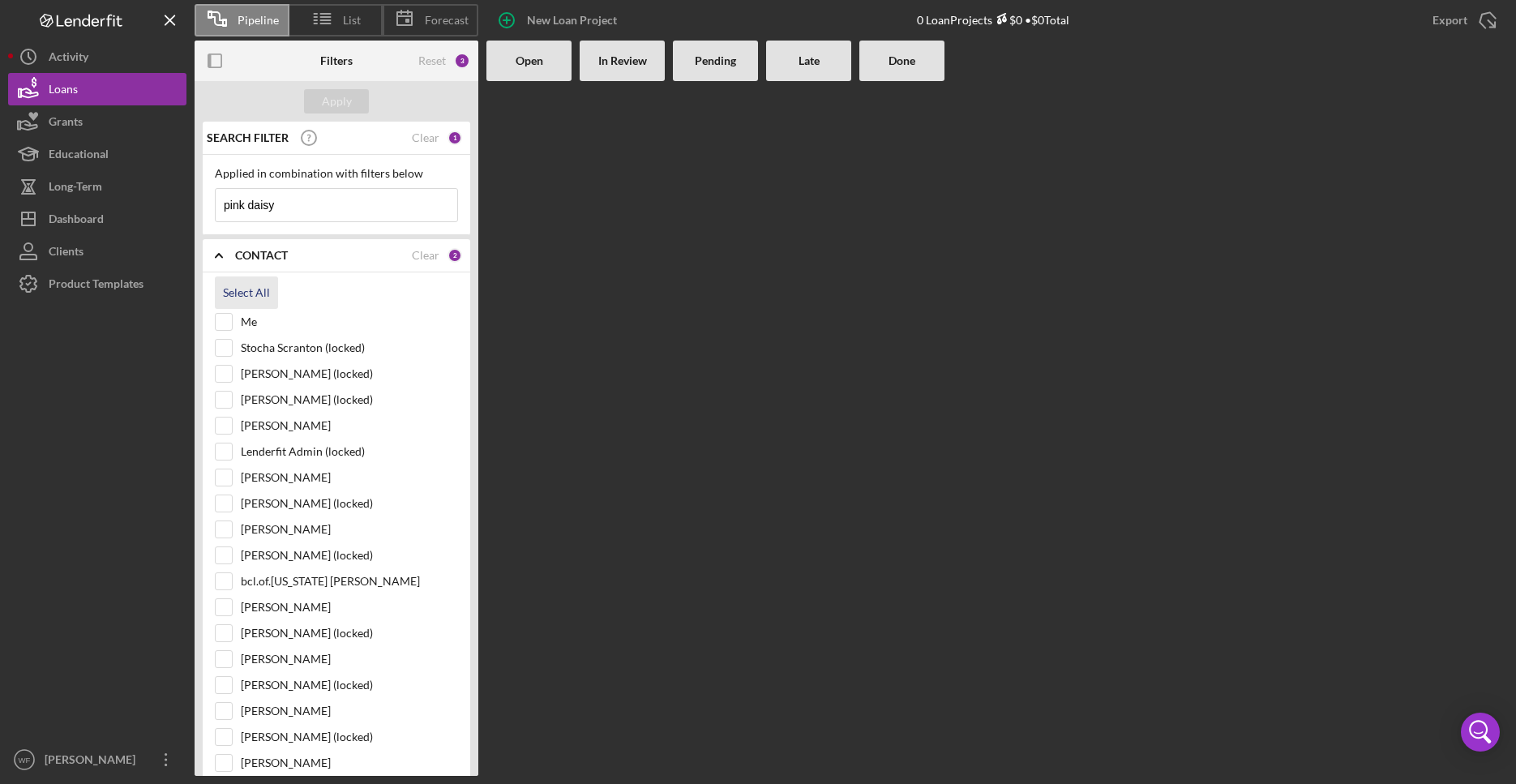
checkbox input "true"
click at [332, 105] on div "Apply" at bounding box center [337, 101] width 30 height 24
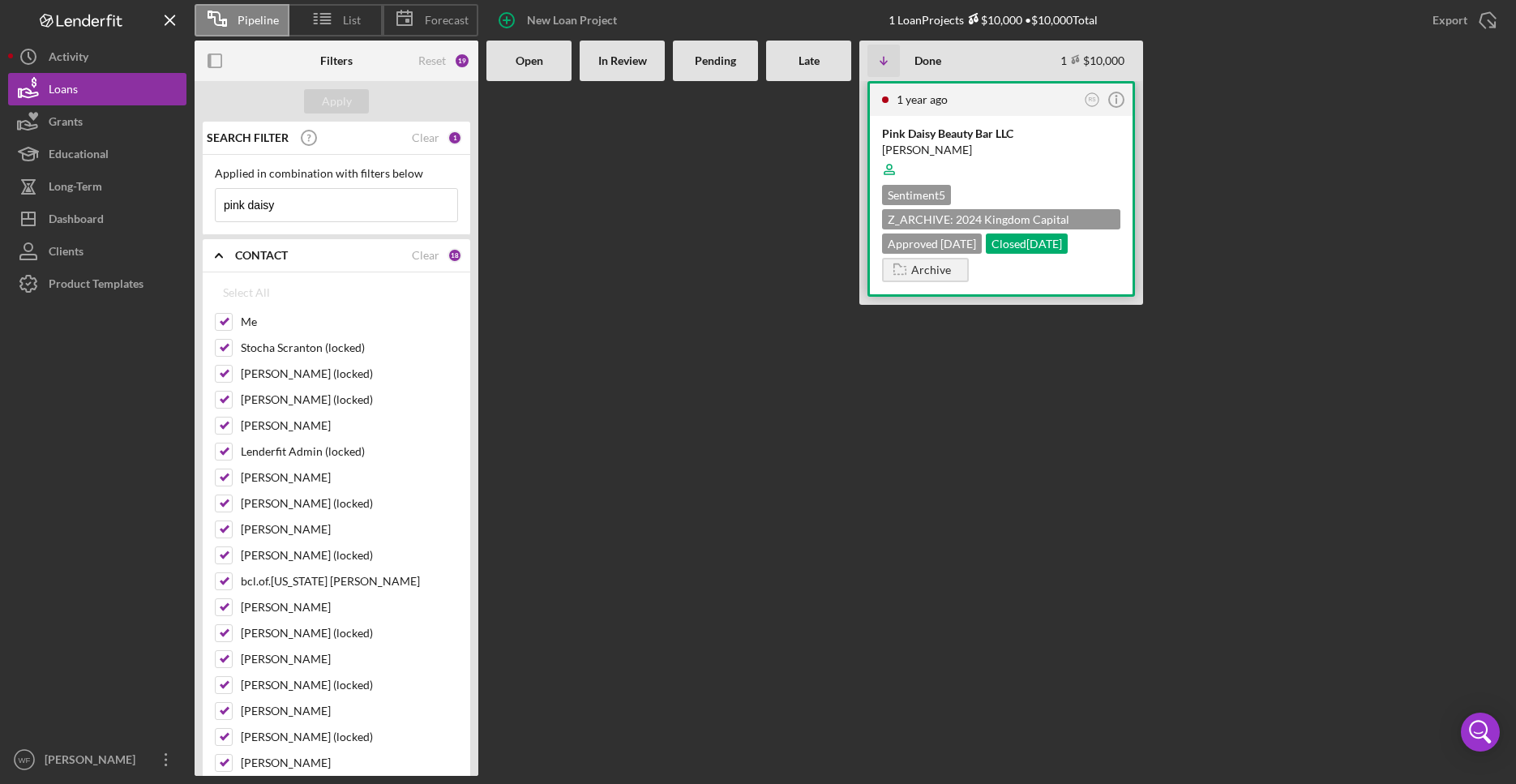
click at [1046, 130] on div "Pink Daisy Beauty Bar LLC" at bounding box center [1001, 134] width 238 height 16
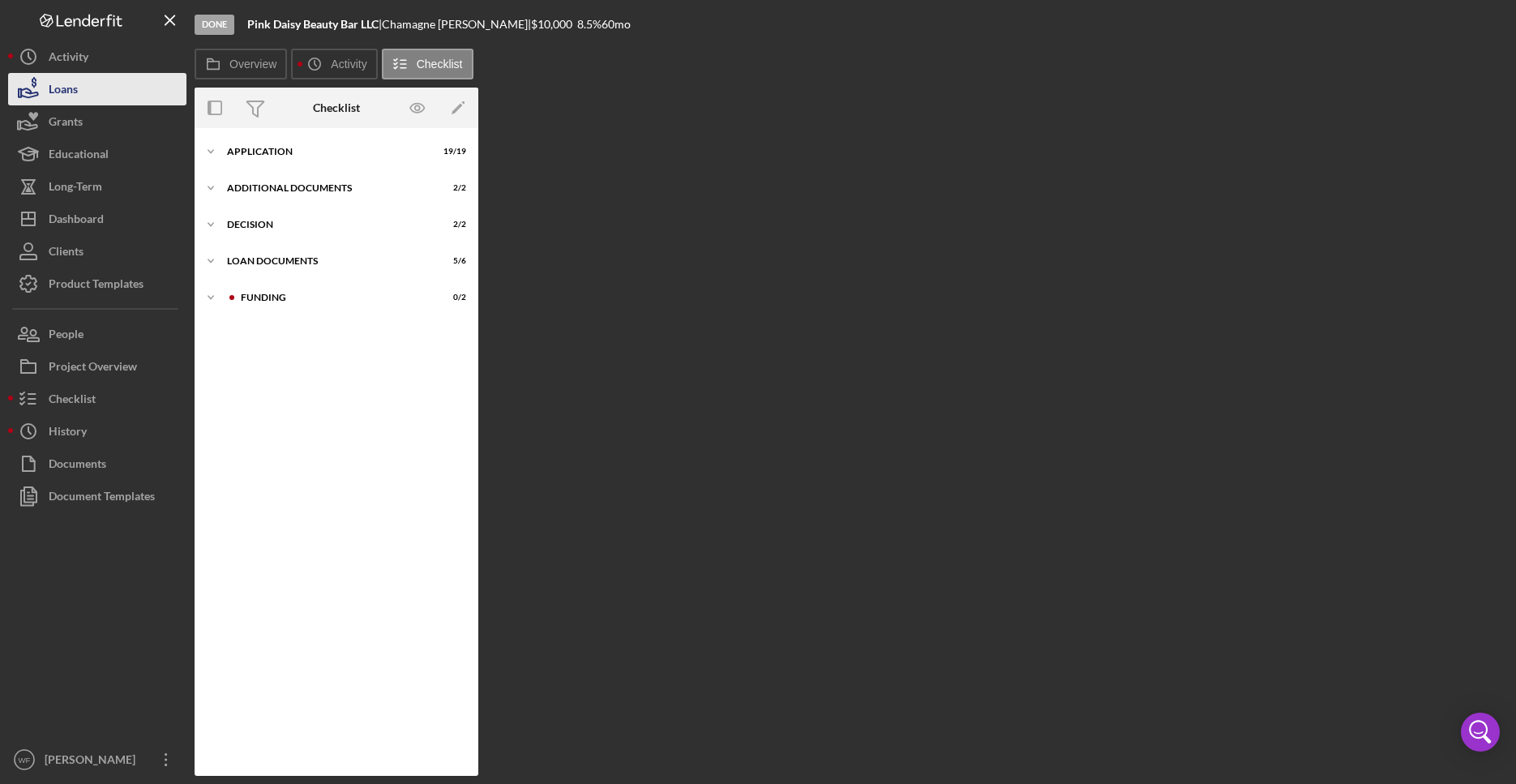
click at [75, 83] on div "Loans" at bounding box center [64, 91] width 29 height 37
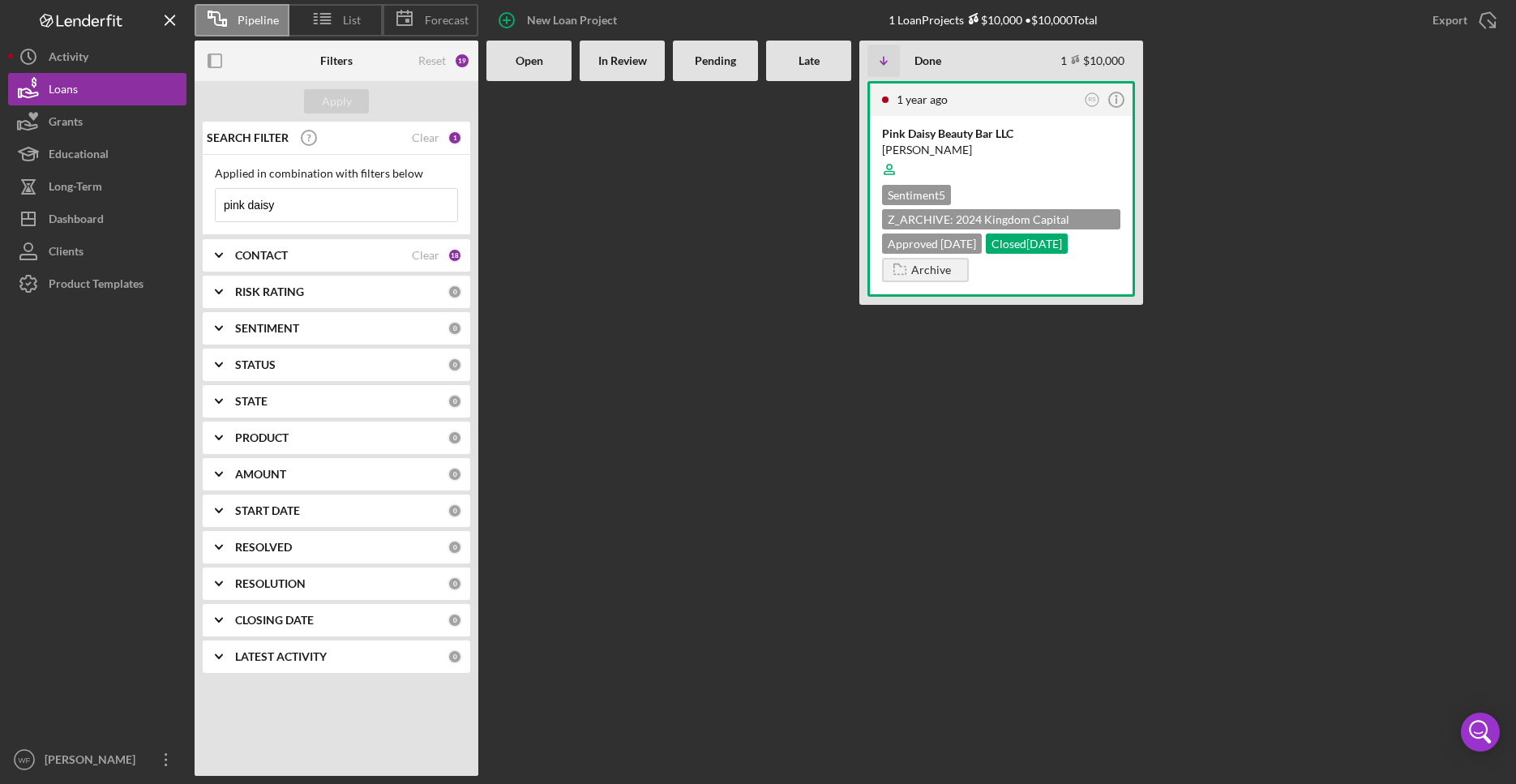
drag, startPoint x: 293, startPoint y: 214, endPoint x: 12, endPoint y: 195, distance: 281.6
click at [216, 195] on input "pink daisy" at bounding box center [337, 205] width 241 height 33
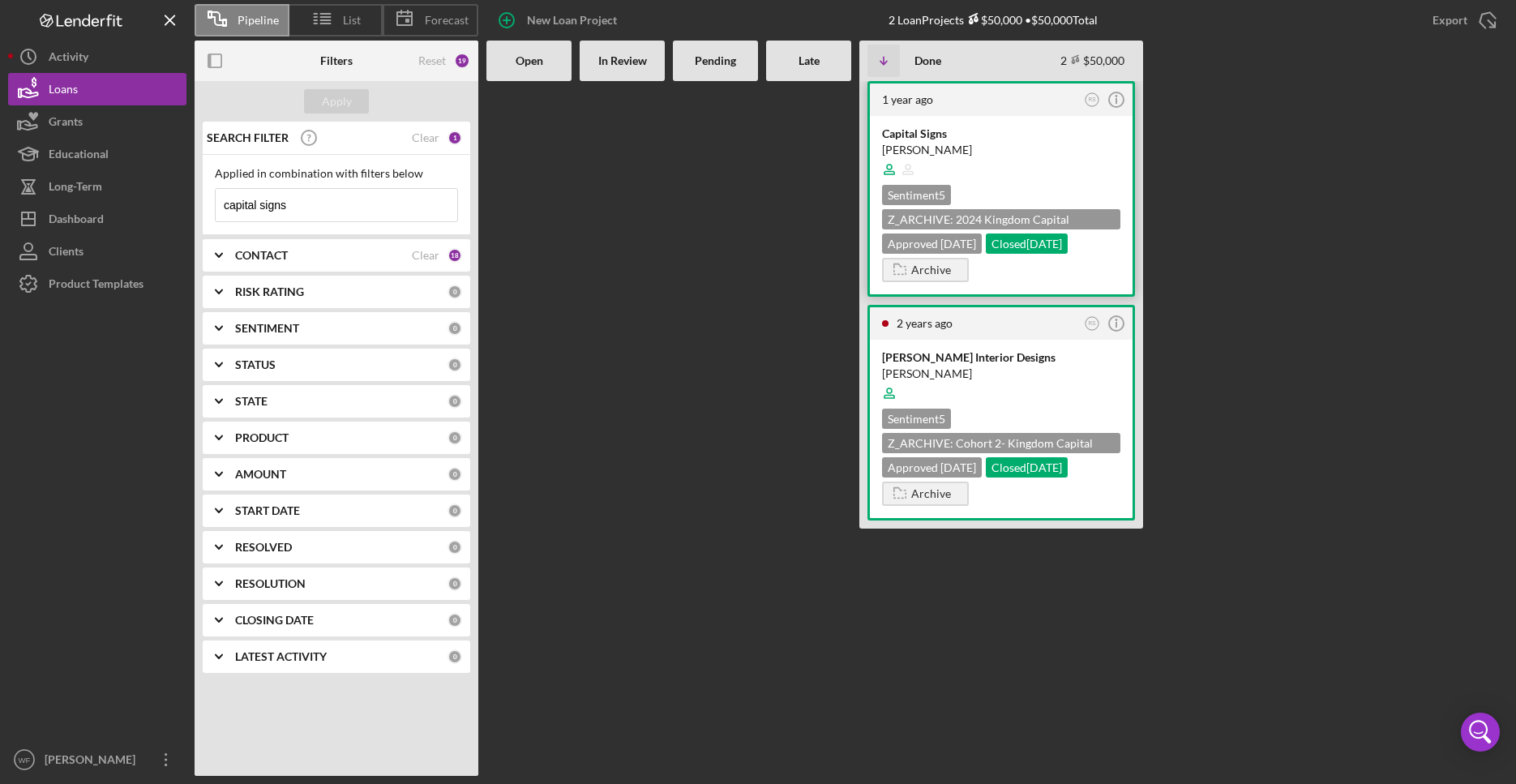
type input "capital signs"
click at [1042, 156] on div at bounding box center [1001, 170] width 238 height 31
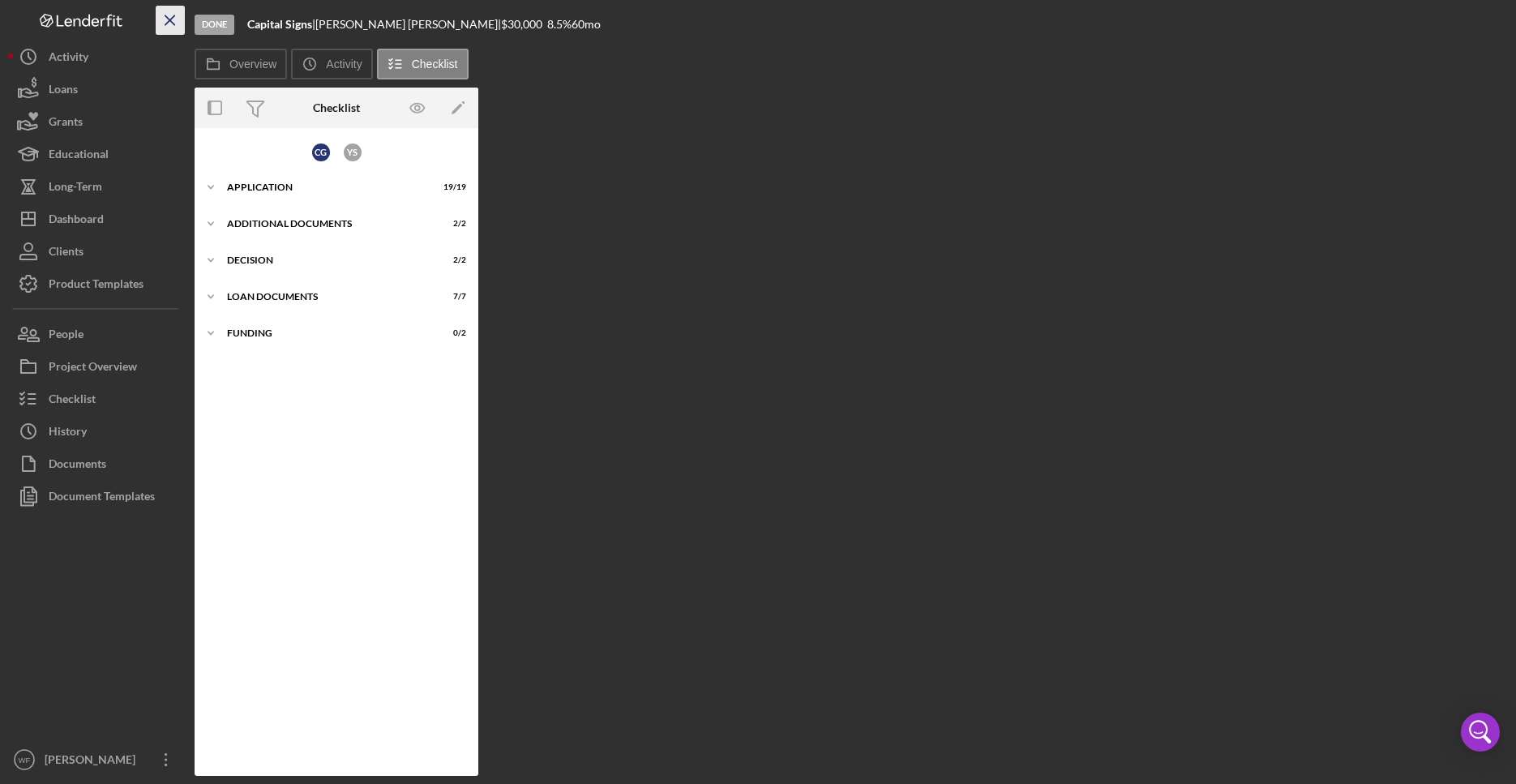
click at [175, 24] on icon "Icon/Menu Close" at bounding box center [170, 20] width 37 height 37
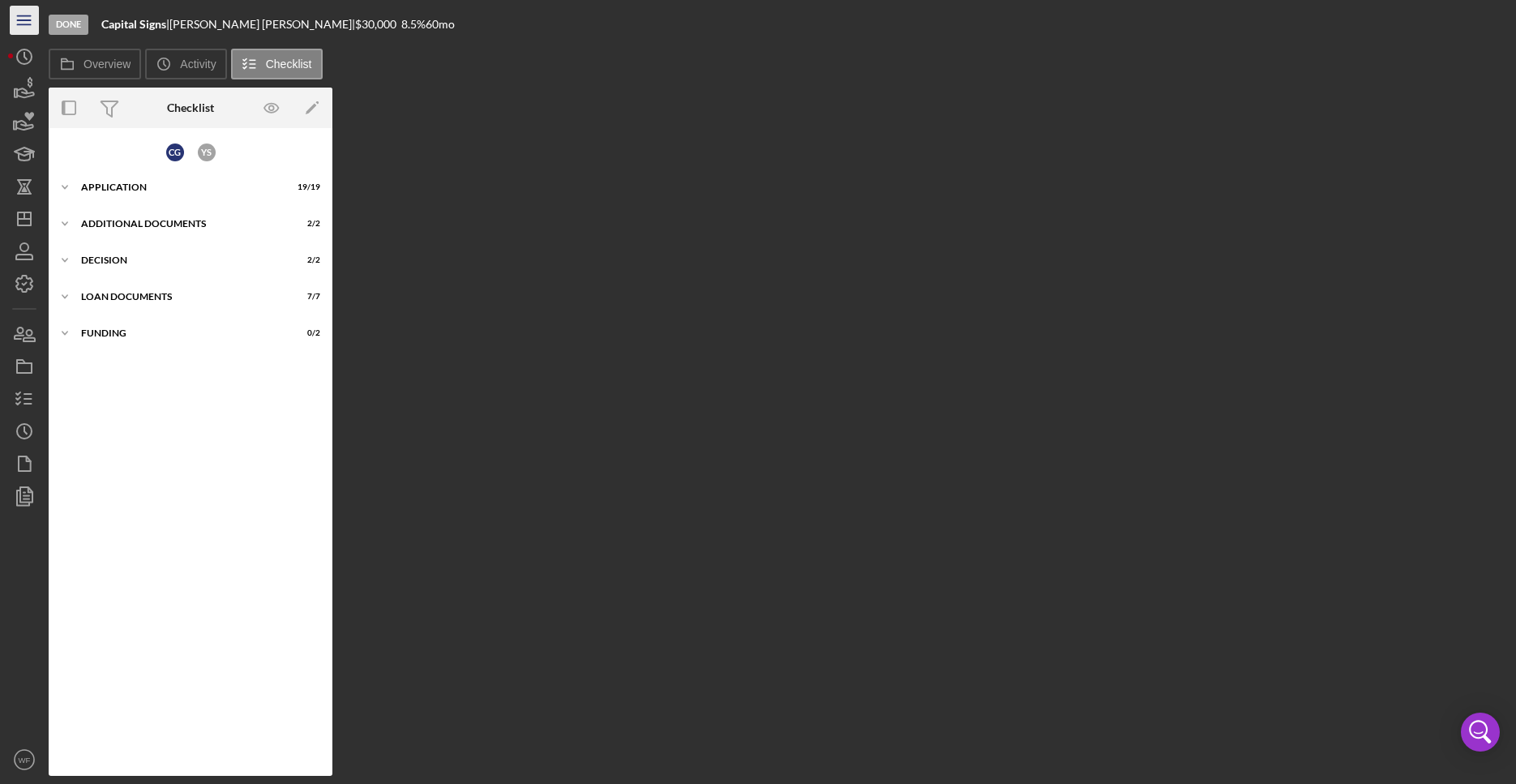
click at [29, 27] on icon "Icon/Menu" at bounding box center [24, 20] width 37 height 37
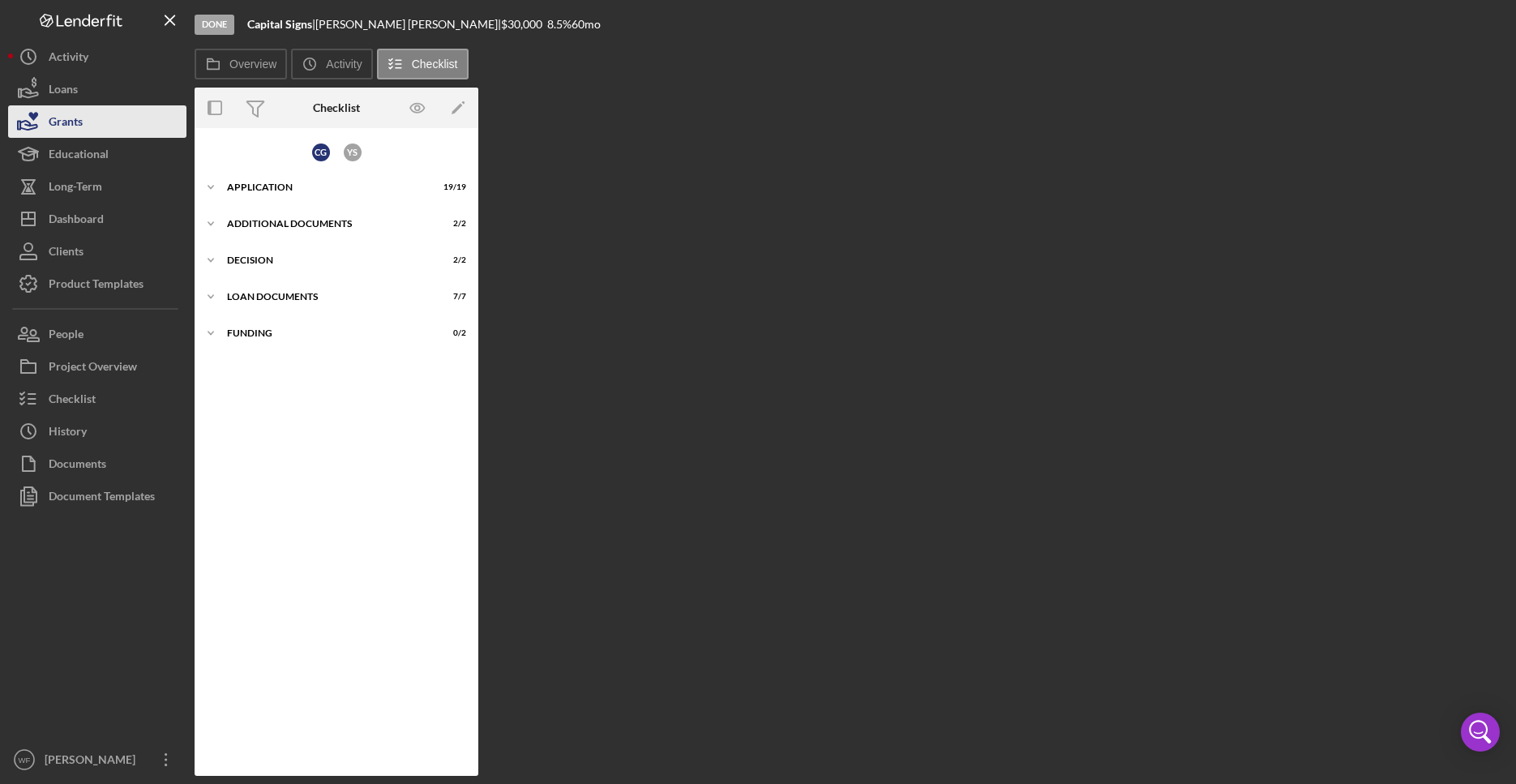
click at [104, 105] on button "Grants" at bounding box center [97, 121] width 178 height 33
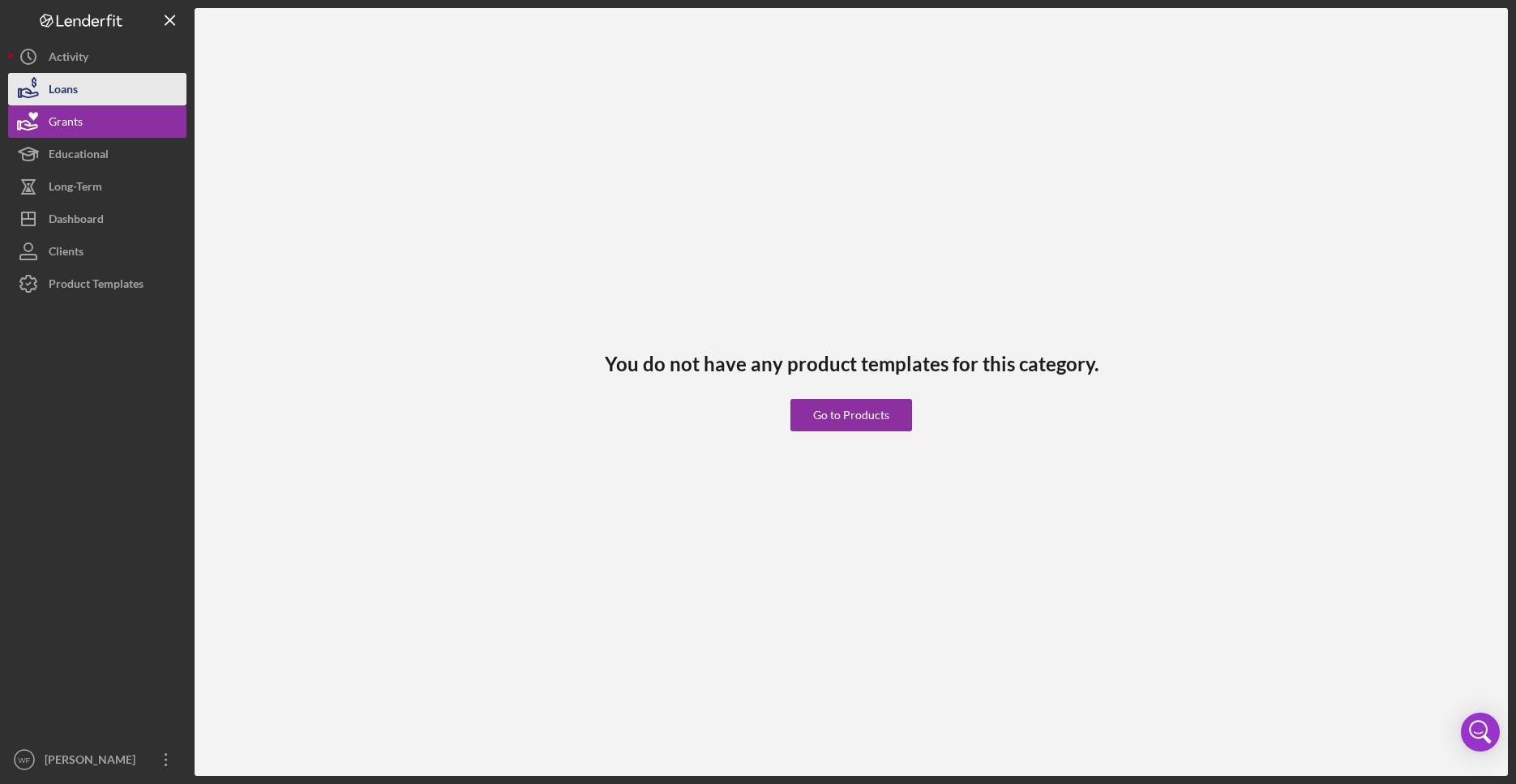
click at [104, 95] on button "Loans" at bounding box center [97, 90] width 178 height 33
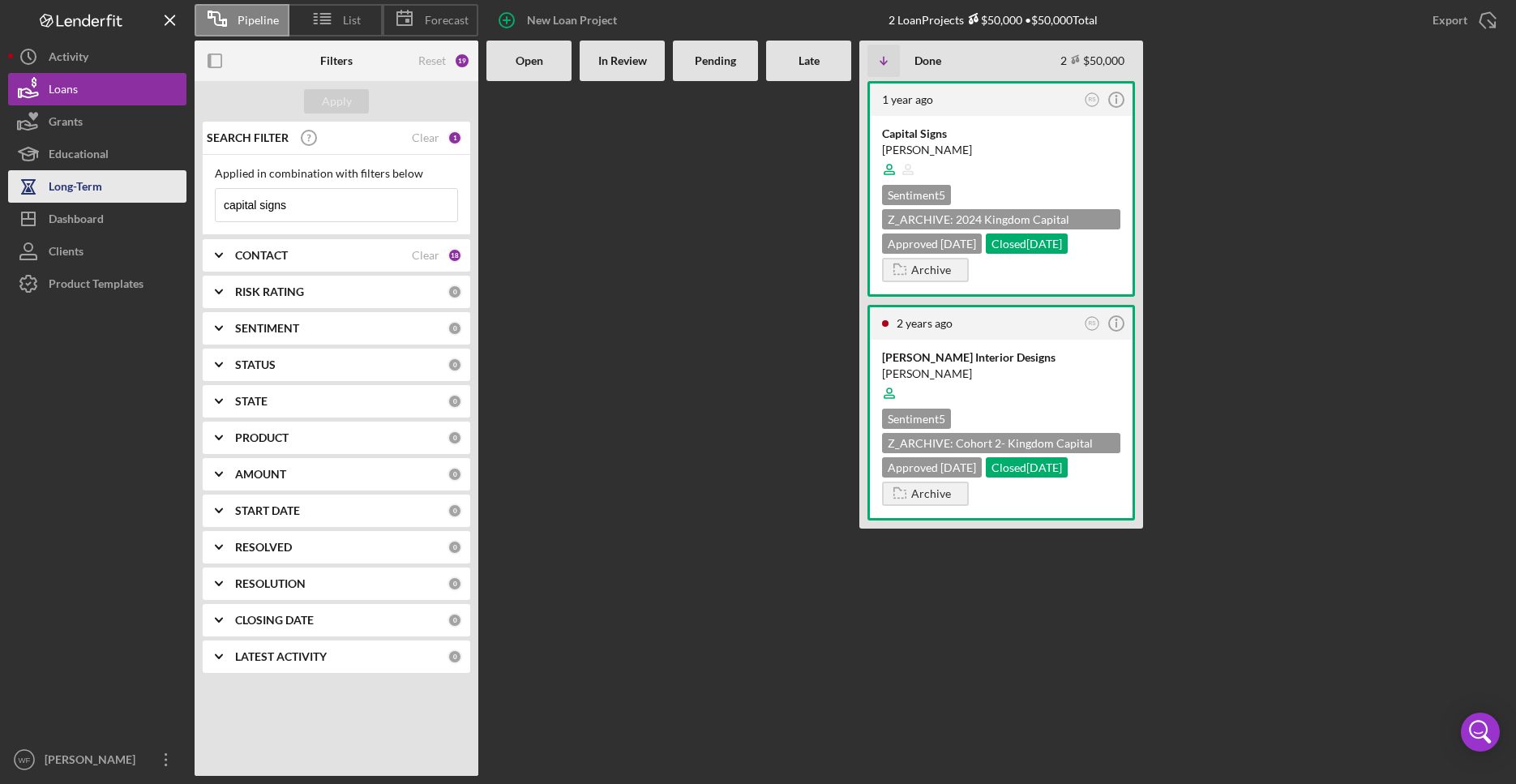
drag, startPoint x: 307, startPoint y: 204, endPoint x: 86, endPoint y: 189, distance: 221.5
click at [216, 196] on input "capital signs" at bounding box center [337, 205] width 241 height 33
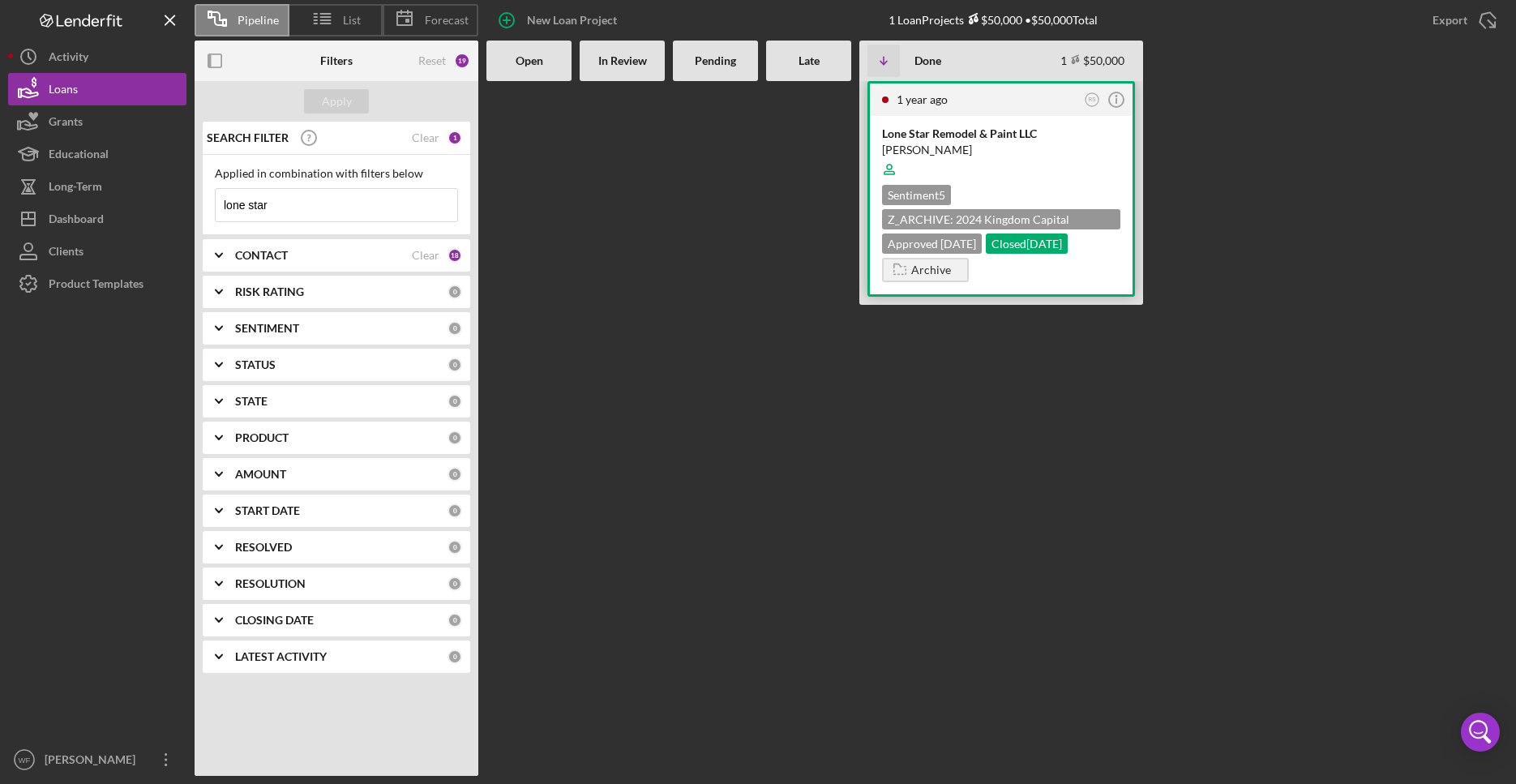
type input "lone star"
click at [1025, 135] on div "Lone Star Remodel & Paint LLC" at bounding box center [1001, 134] width 238 height 16
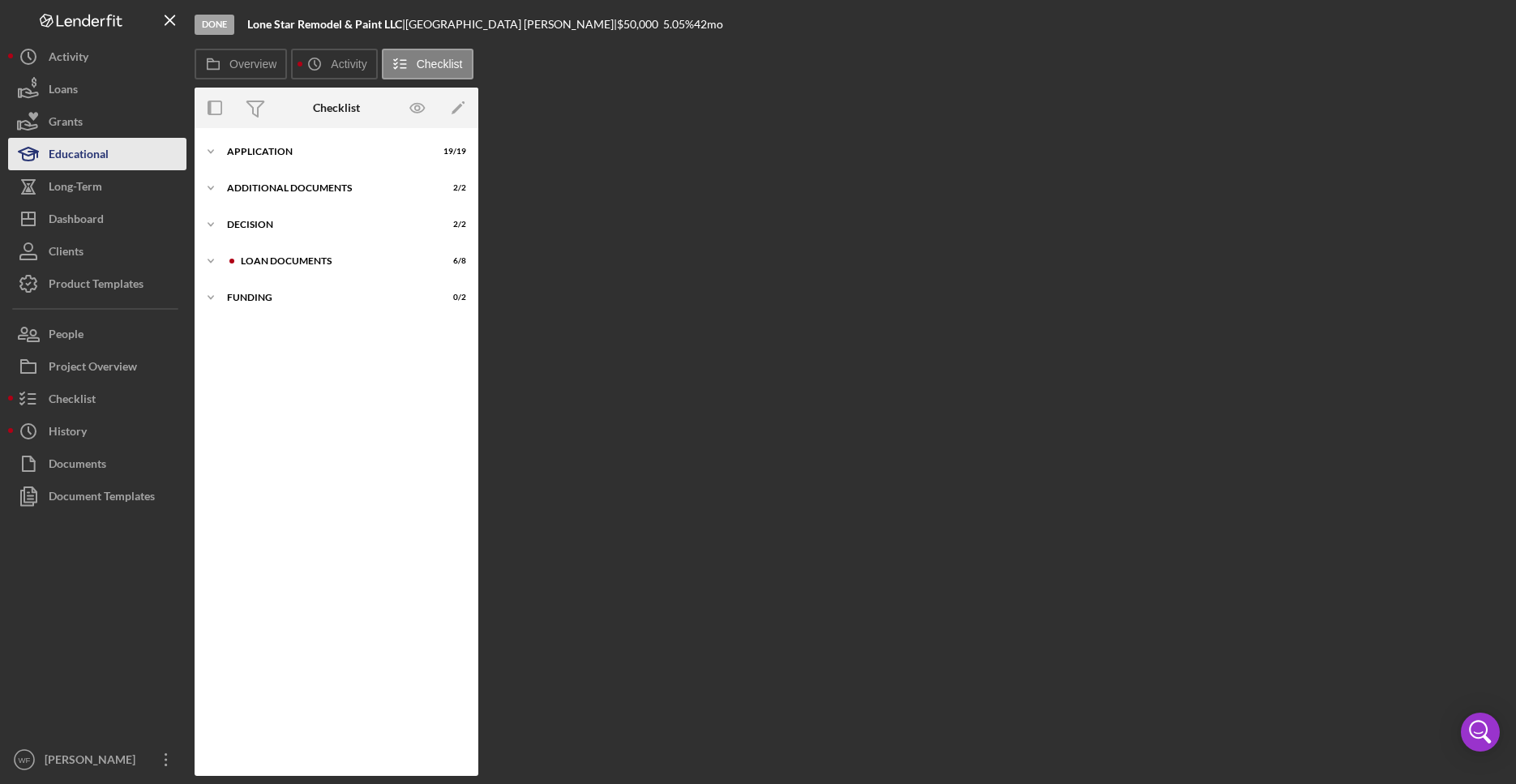
click at [243, 77] on button "Overview" at bounding box center [240, 64] width 92 height 31
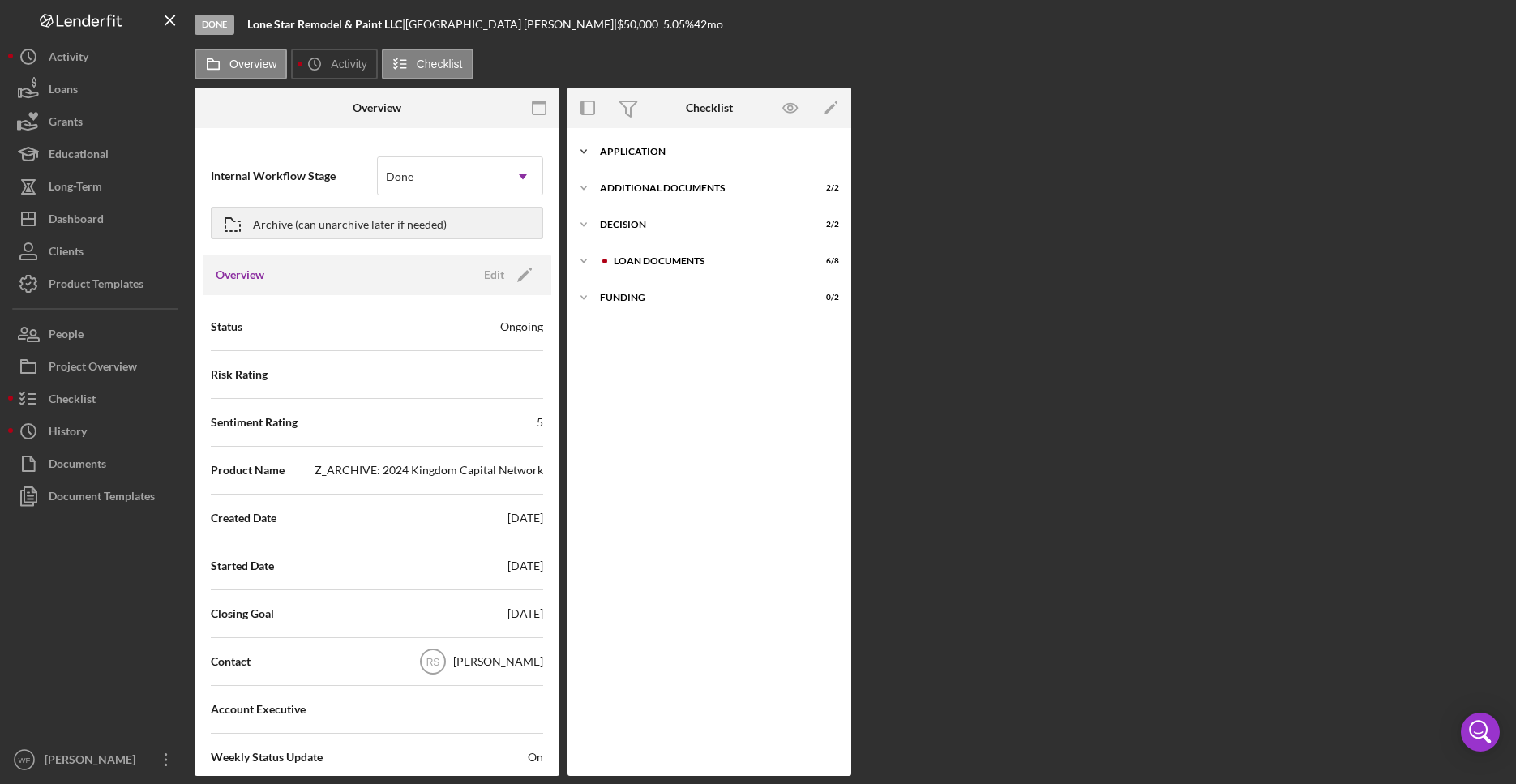
click at [654, 148] on div "Application" at bounding box center [716, 152] width 231 height 10
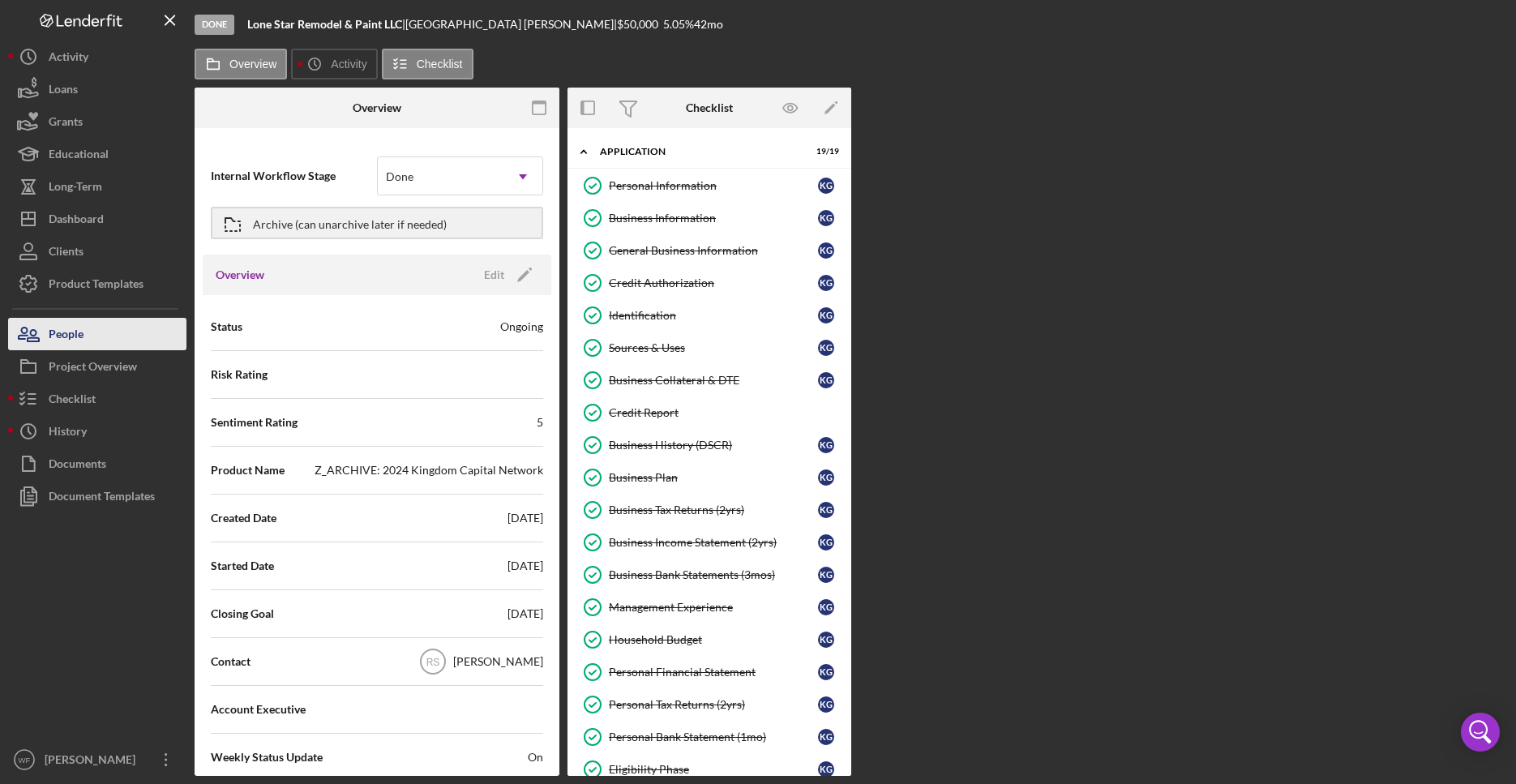
click at [100, 325] on button "People" at bounding box center [97, 334] width 178 height 33
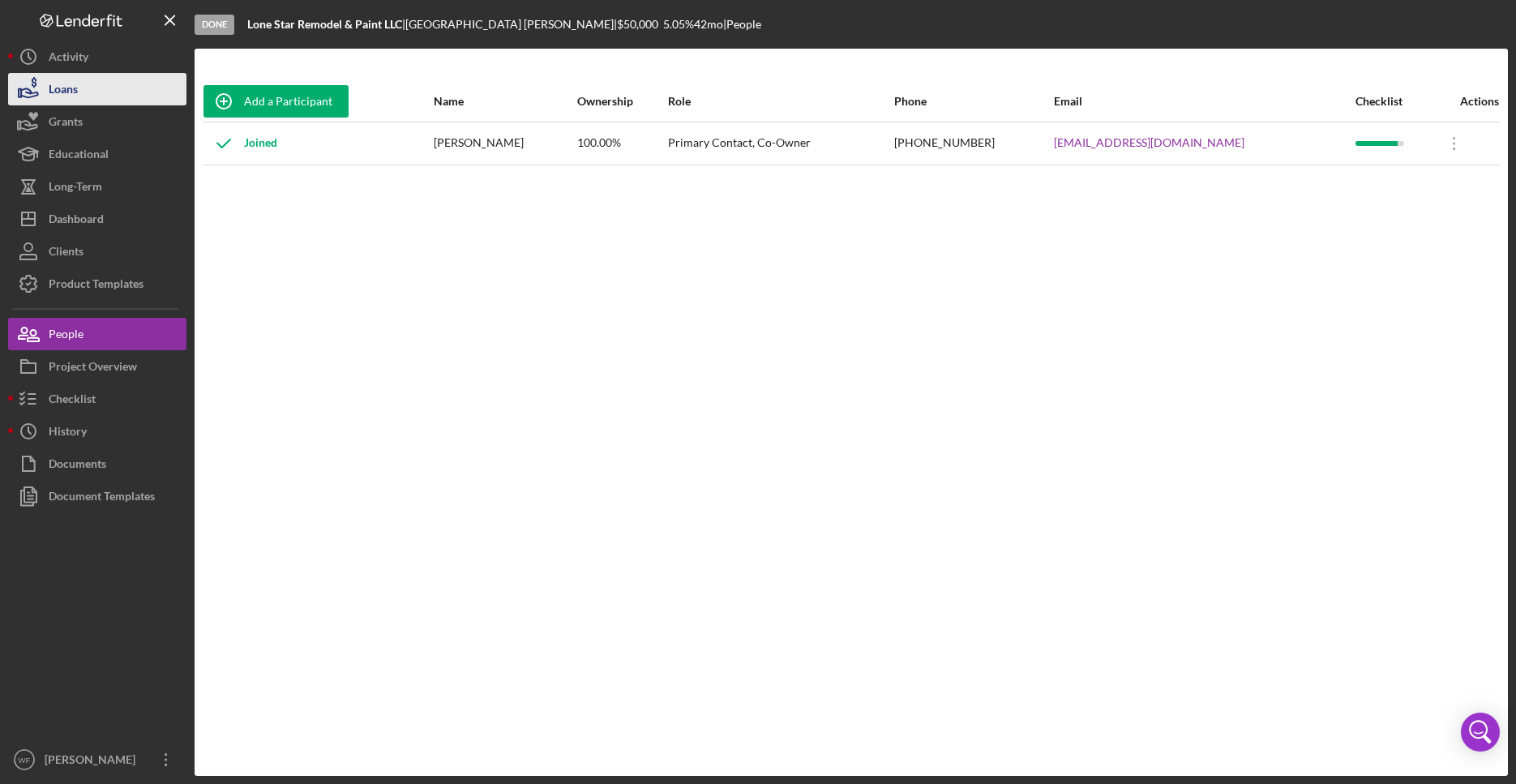
click at [41, 84] on icon "button" at bounding box center [29, 90] width 41 height 41
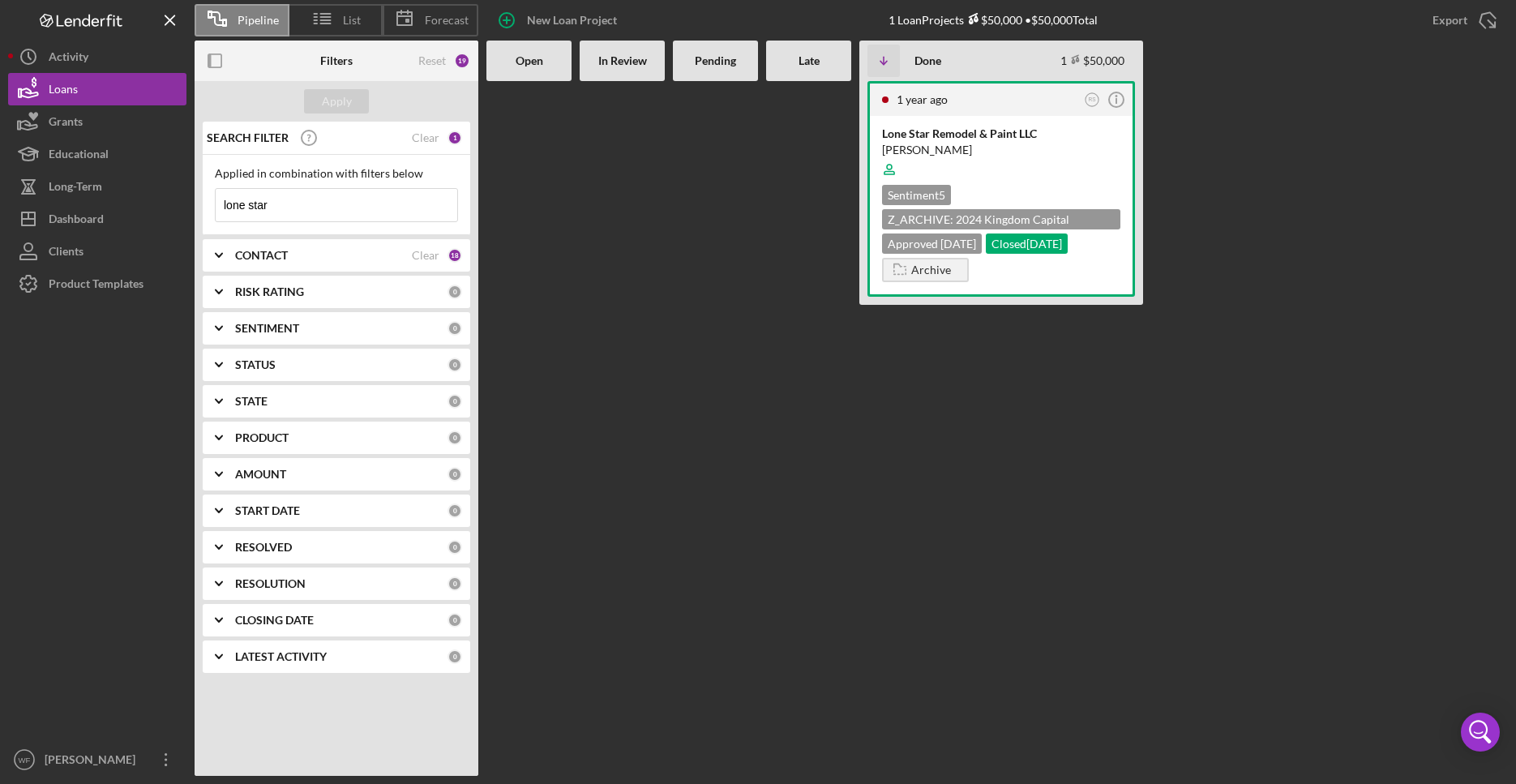
drag, startPoint x: 334, startPoint y: 202, endPoint x: -13, endPoint y: 189, distance: 347.2
click at [216, 189] on input "lone star" at bounding box center [337, 205] width 241 height 33
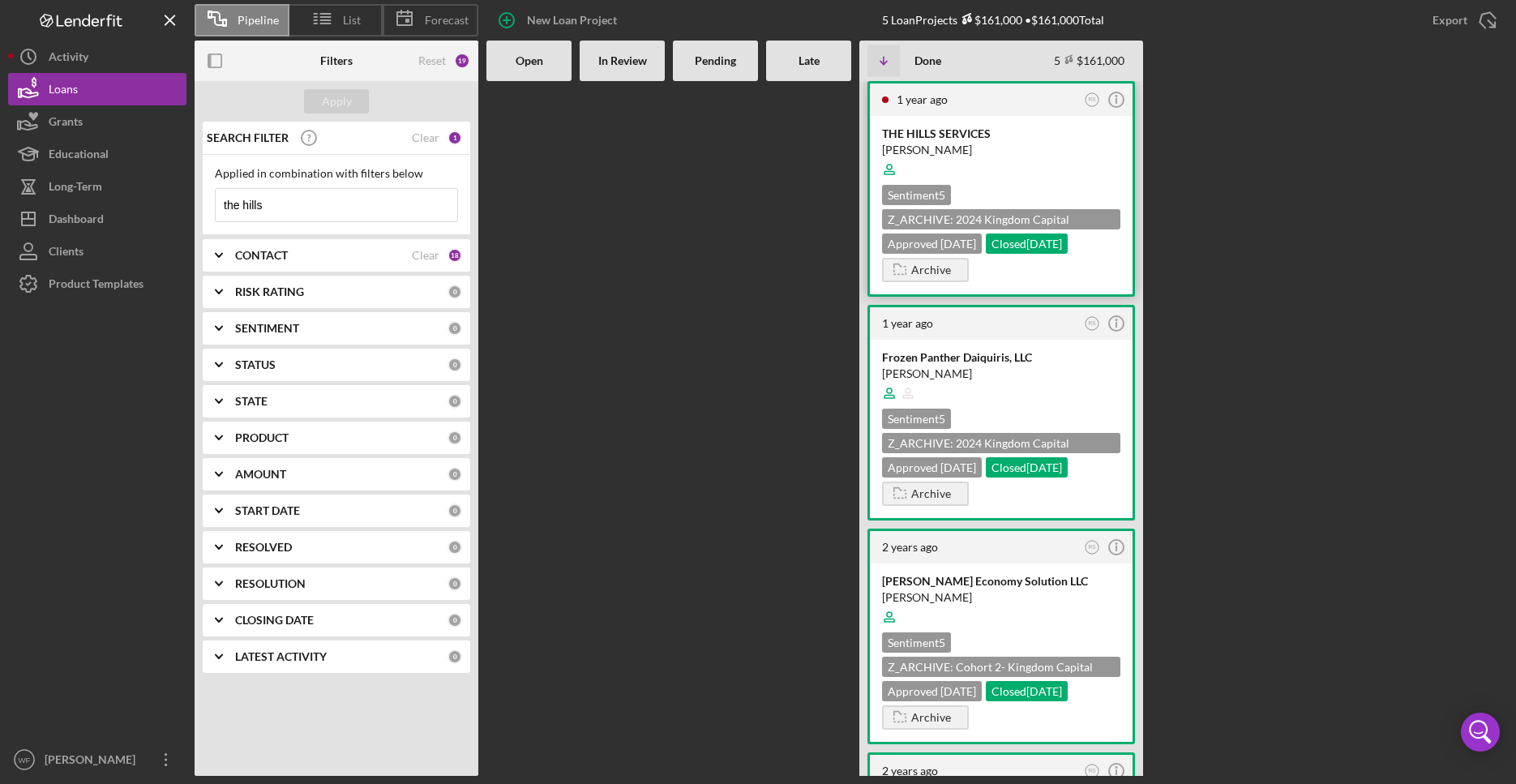
type input "the hills"
click at [1016, 149] on div "[PERSON_NAME]" at bounding box center [1001, 150] width 238 height 16
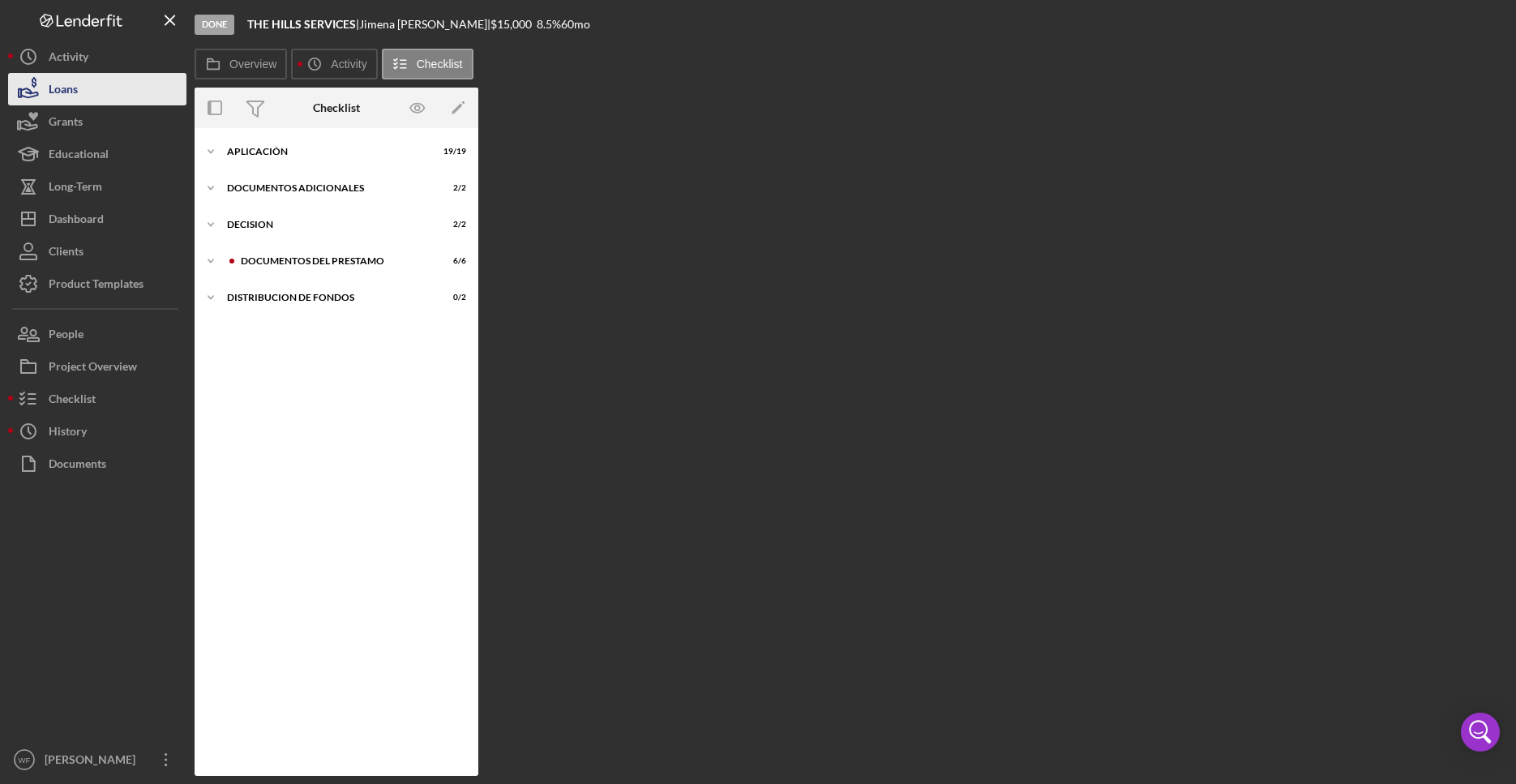
click at [128, 82] on button "Loans" at bounding box center [97, 90] width 178 height 33
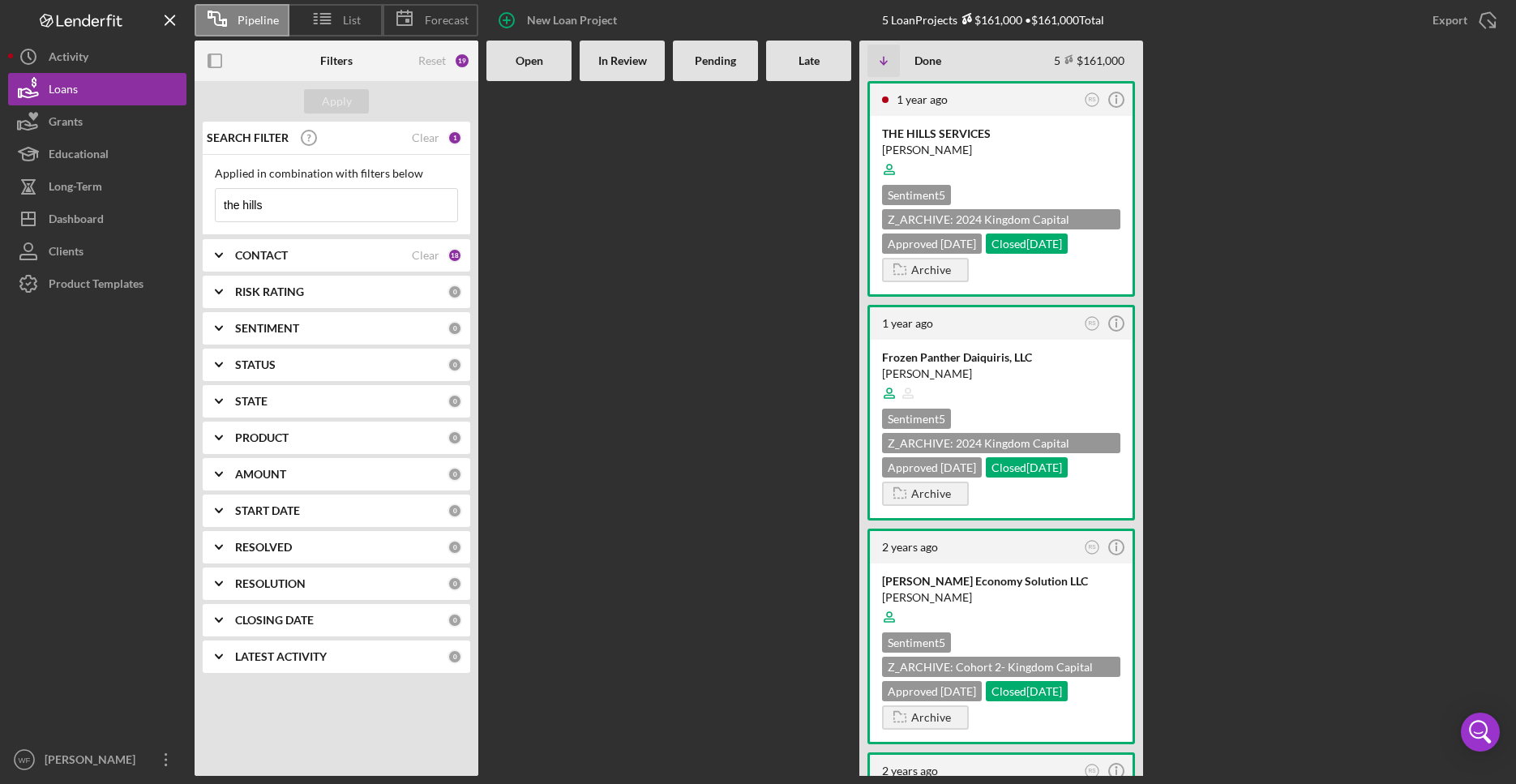
drag, startPoint x: 305, startPoint y: 196, endPoint x: -212, endPoint y: 178, distance: 517.3
click at [216, 189] on input "the hills" at bounding box center [337, 205] width 241 height 33
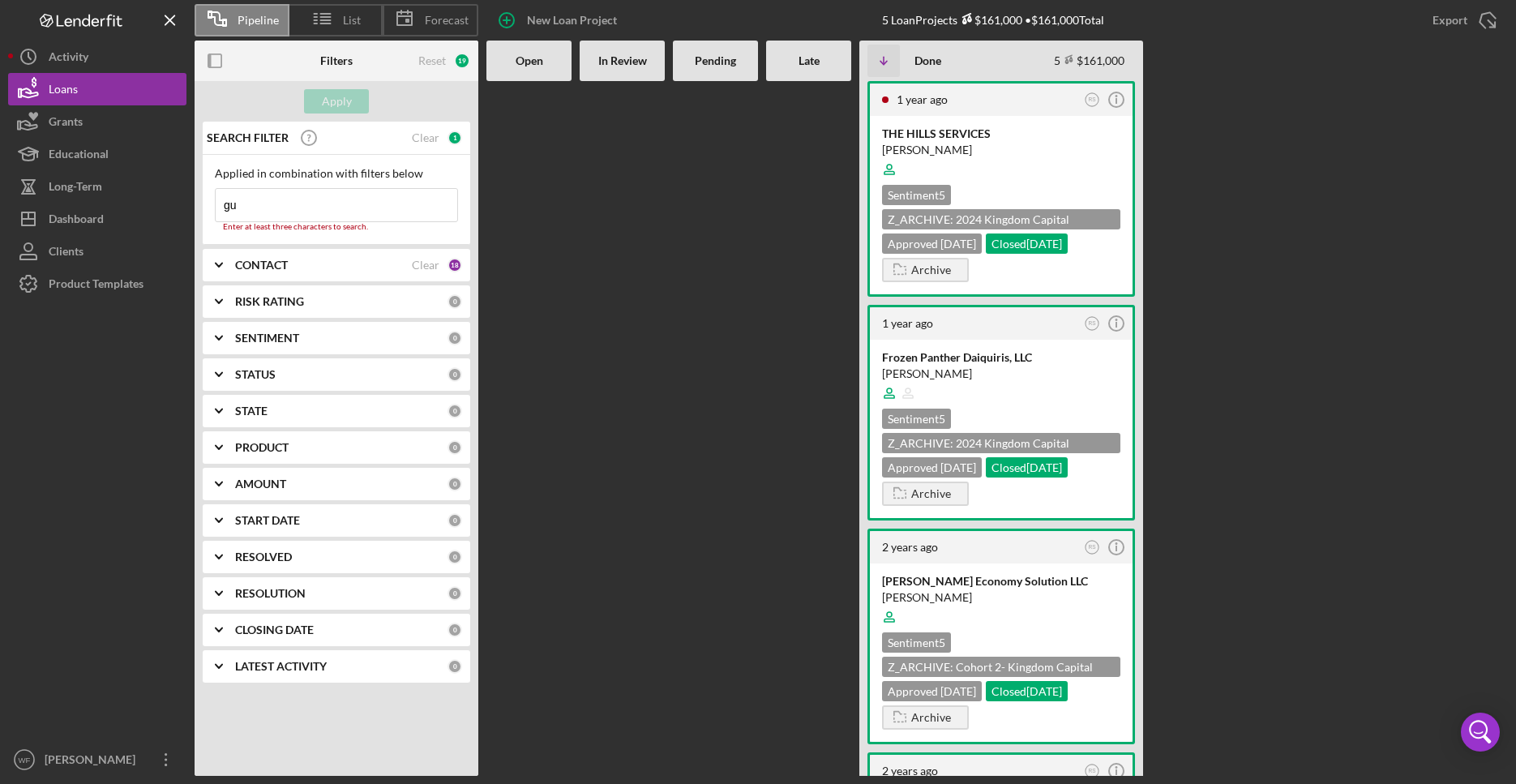
type input "g"
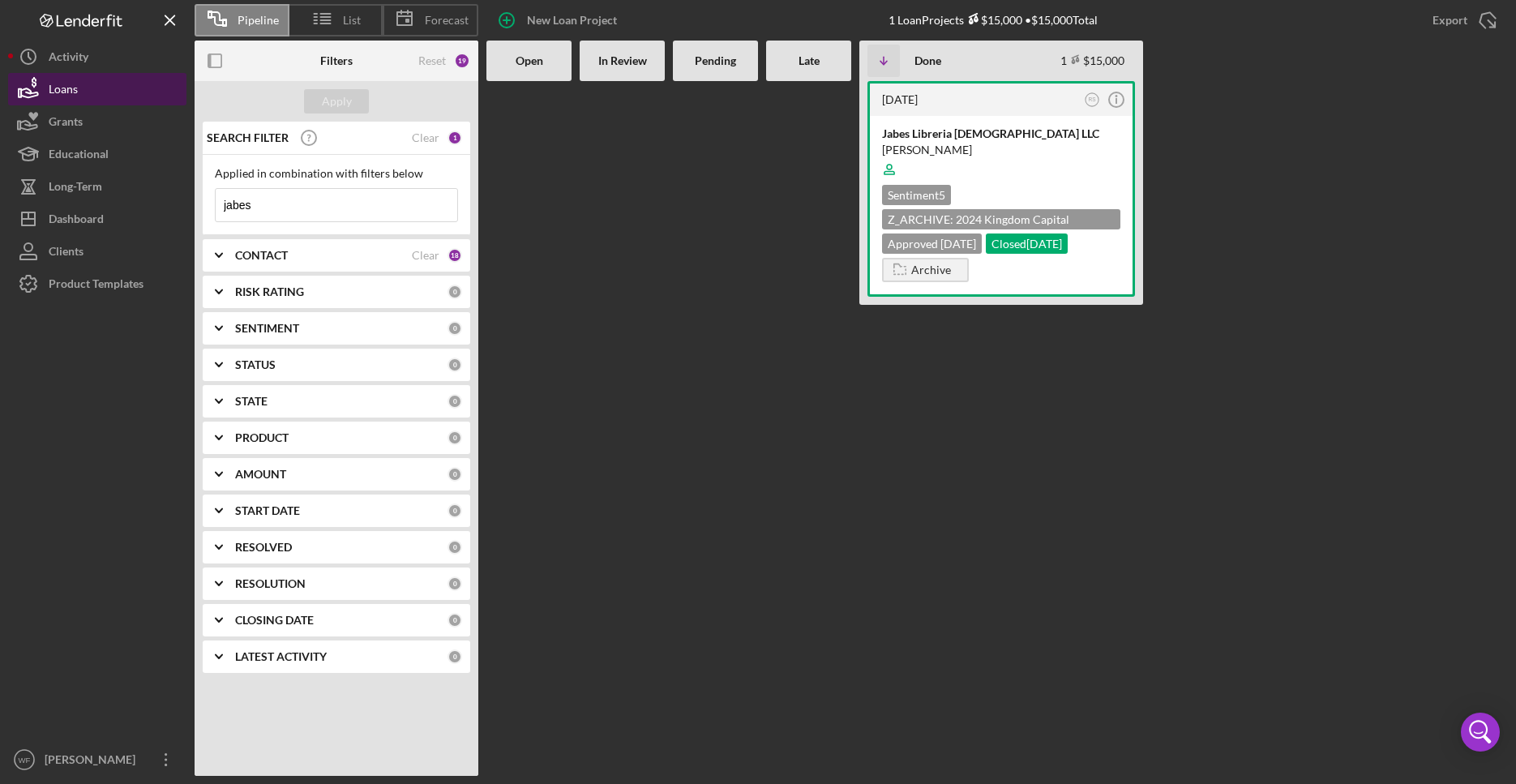
click at [134, 82] on button "Loans" at bounding box center [97, 90] width 178 height 33
drag, startPoint x: 307, startPoint y: 206, endPoint x: -51, endPoint y: 172, distance: 359.6
click at [216, 189] on input "jabes" at bounding box center [337, 205] width 241 height 33
type input "oatmeal"
click at [996, 146] on div "[PERSON_NAME][US_STATE]" at bounding box center [1001, 150] width 238 height 16
